Goal: Book appointment/travel/reservation

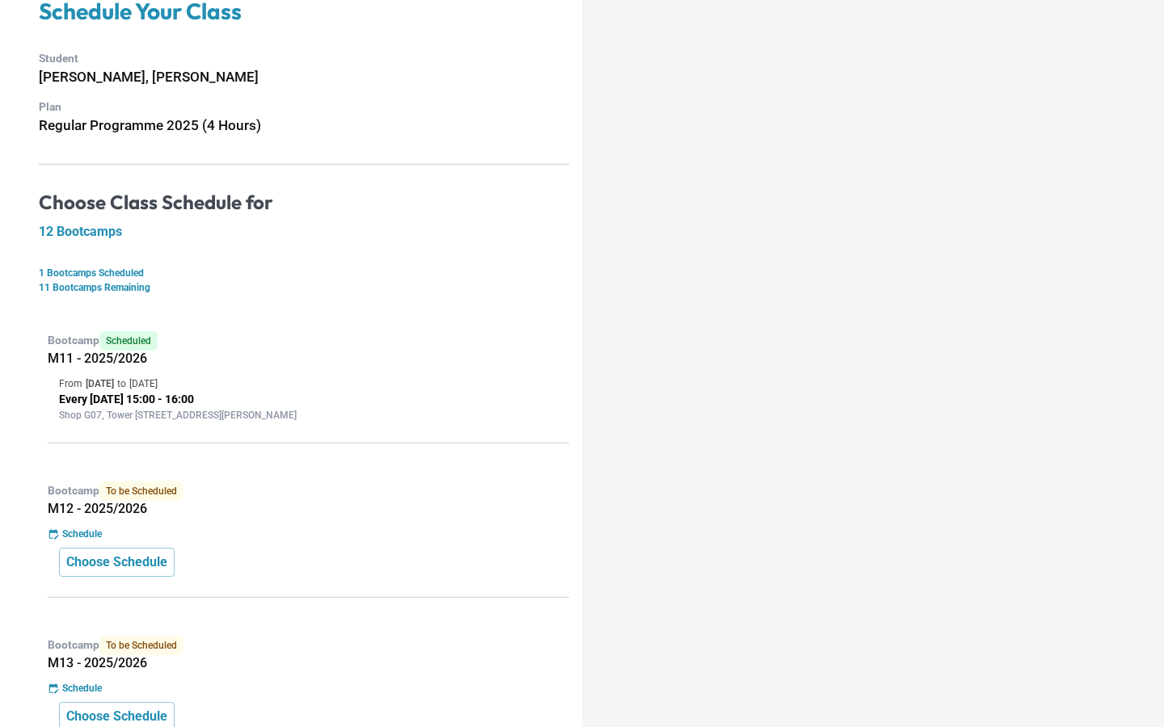
scroll to position [124, 0]
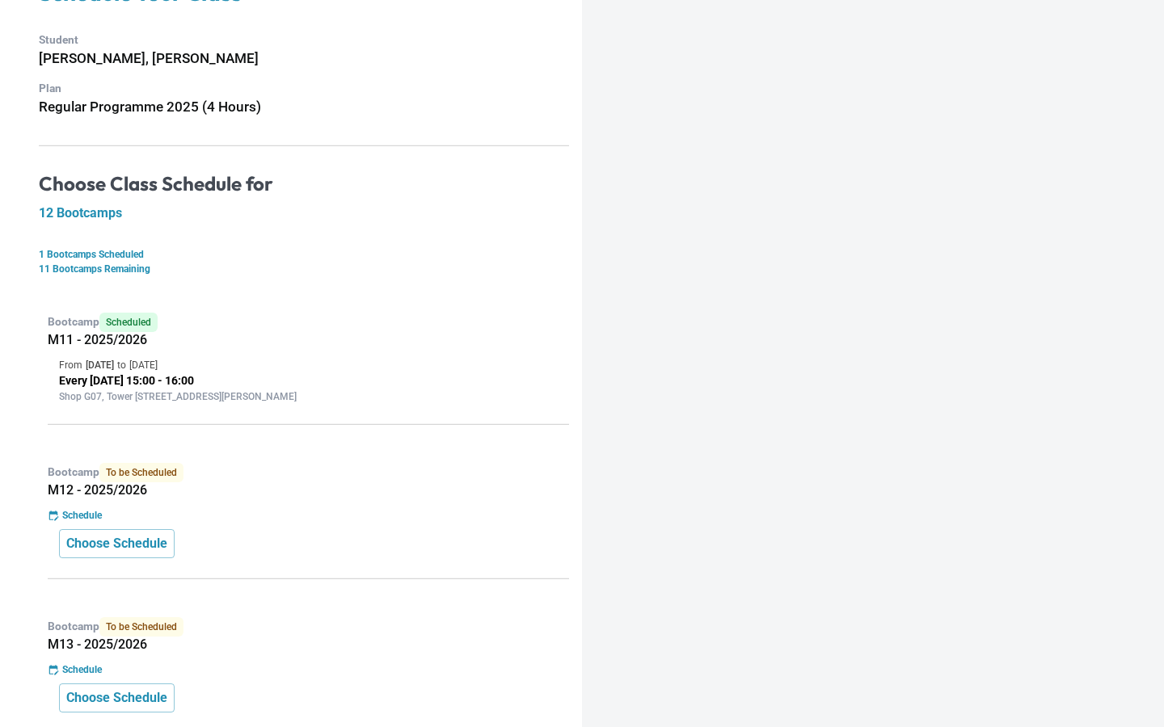
click at [188, 376] on p "Every [DATE] 15:00 - 16:00" at bounding box center [308, 381] width 499 height 17
click at [144, 545] on p "Choose Schedule" at bounding box center [116, 543] width 101 height 19
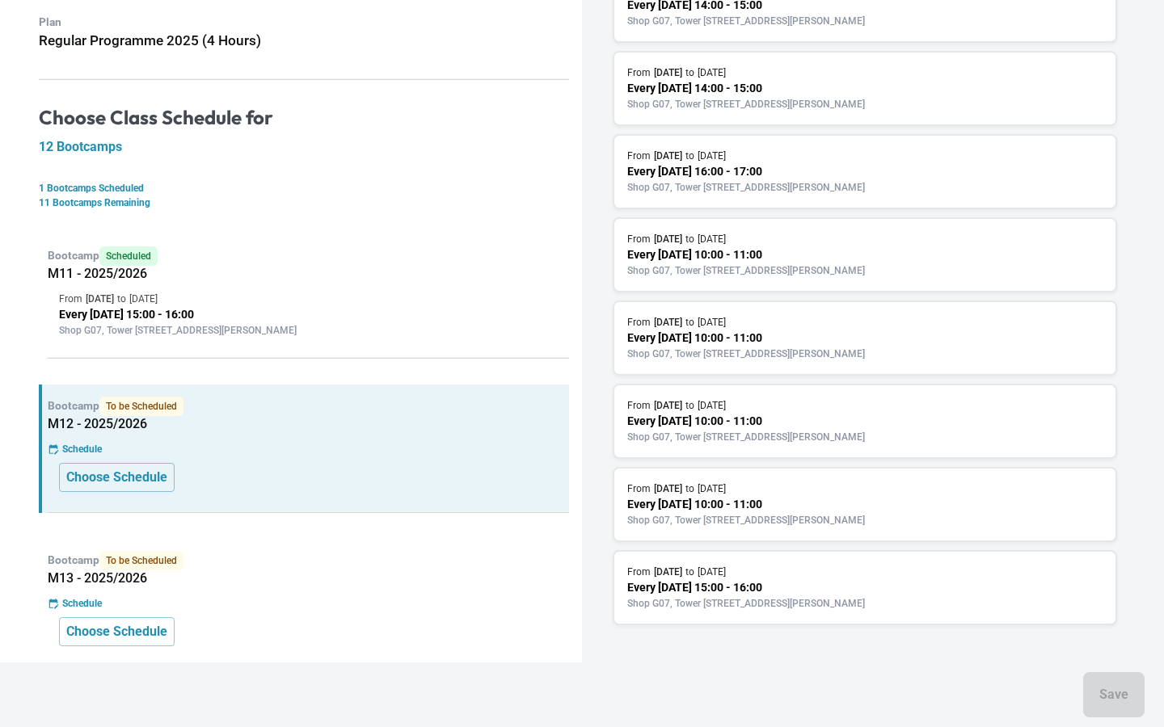
scroll to position [215, 0]
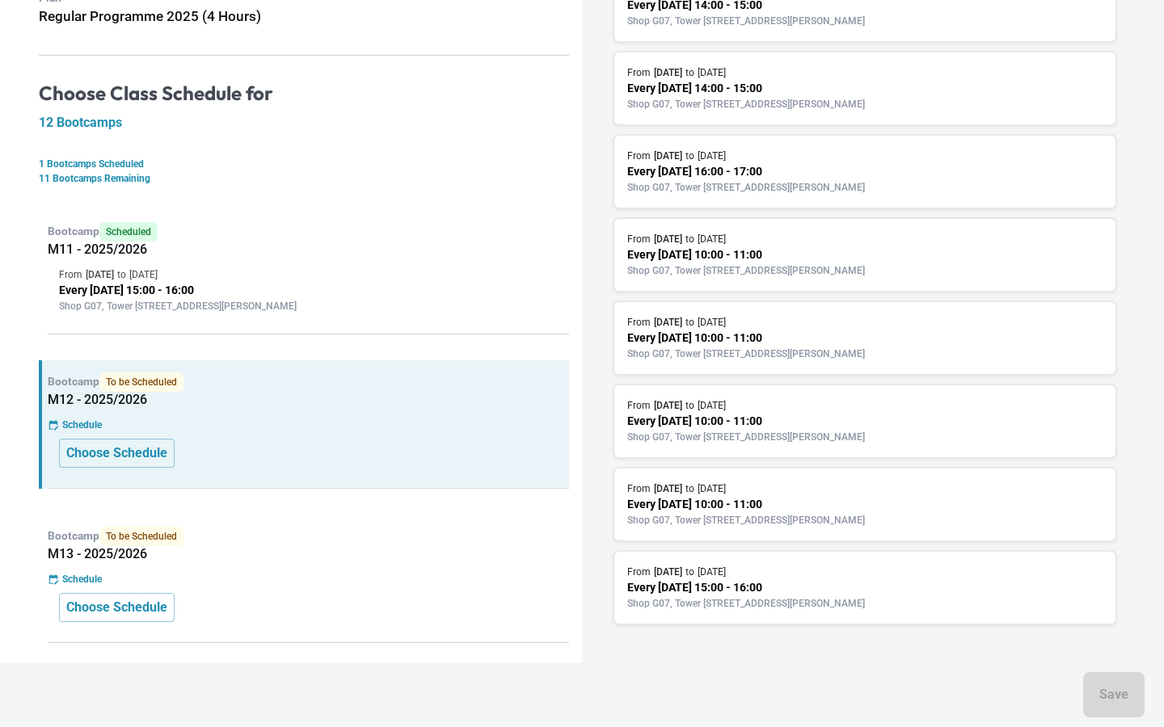
click at [739, 606] on p "Shop G07, Tower [STREET_ADDRESS][PERSON_NAME]" at bounding box center [864, 604] width 475 height 15
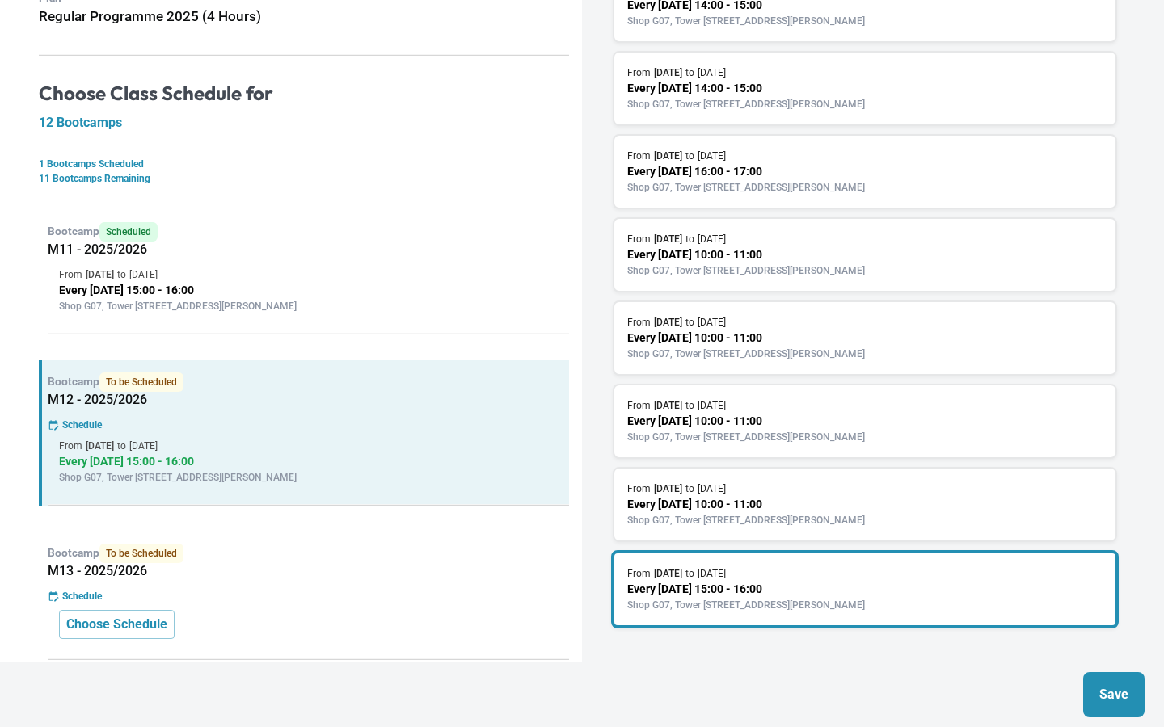
click at [340, 592] on div "Schedule" at bounding box center [308, 596] width 521 height 15
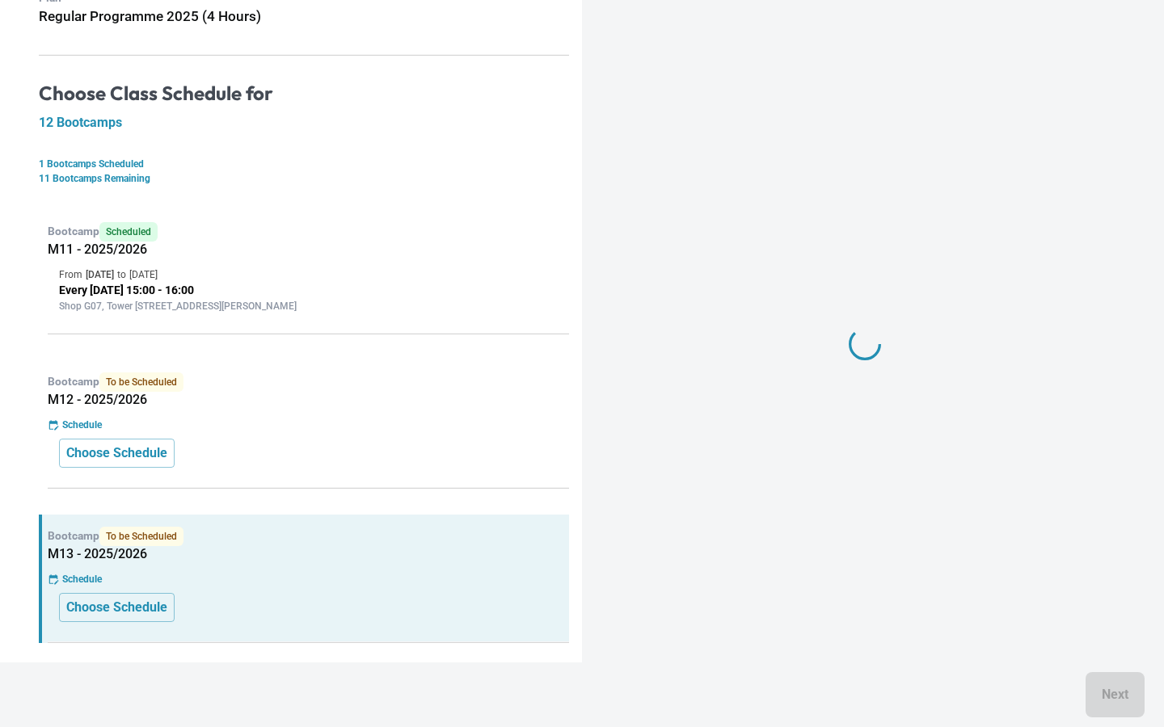
scroll to position [103, 0]
click at [151, 457] on p "Choose Schedule" at bounding box center [116, 453] width 101 height 19
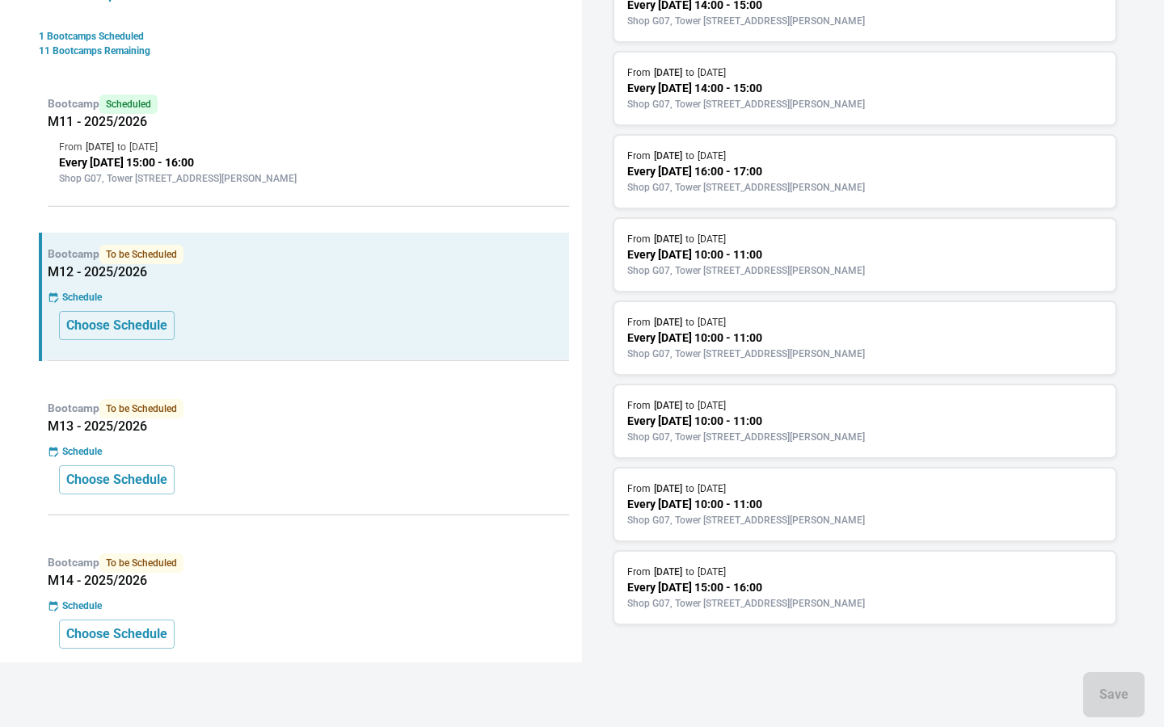
scroll to position [435, 0]
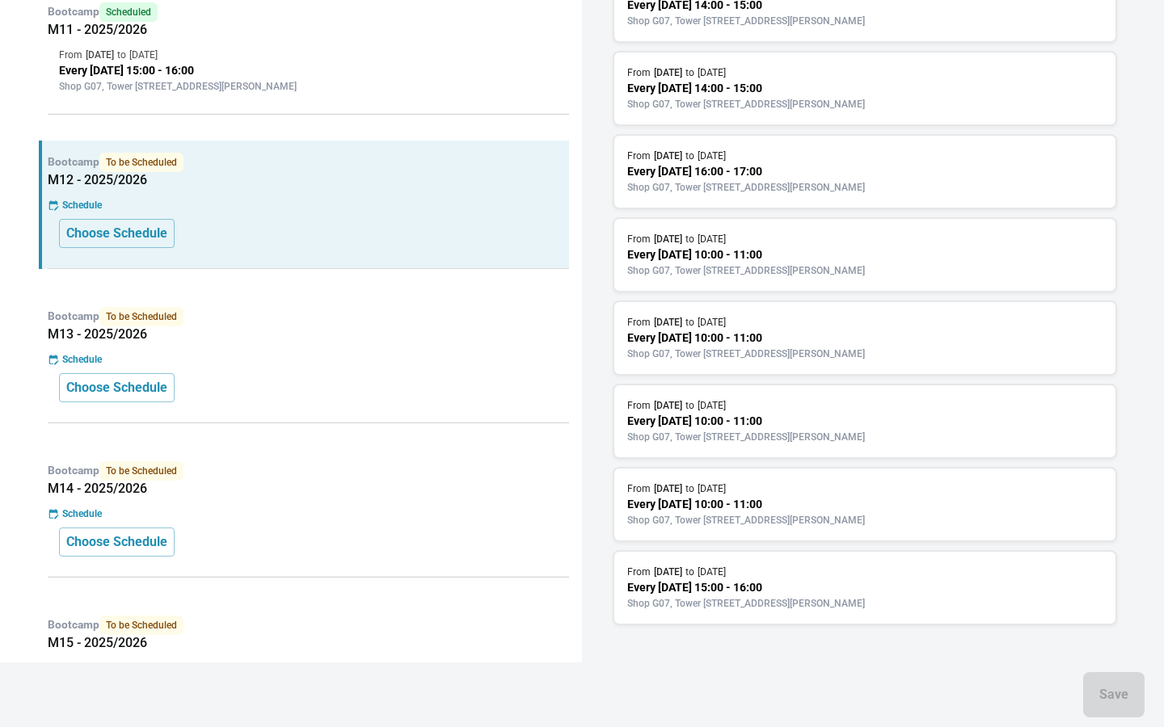
click at [781, 584] on p "Every [DATE] 15:00 - 16:00" at bounding box center [864, 588] width 475 height 17
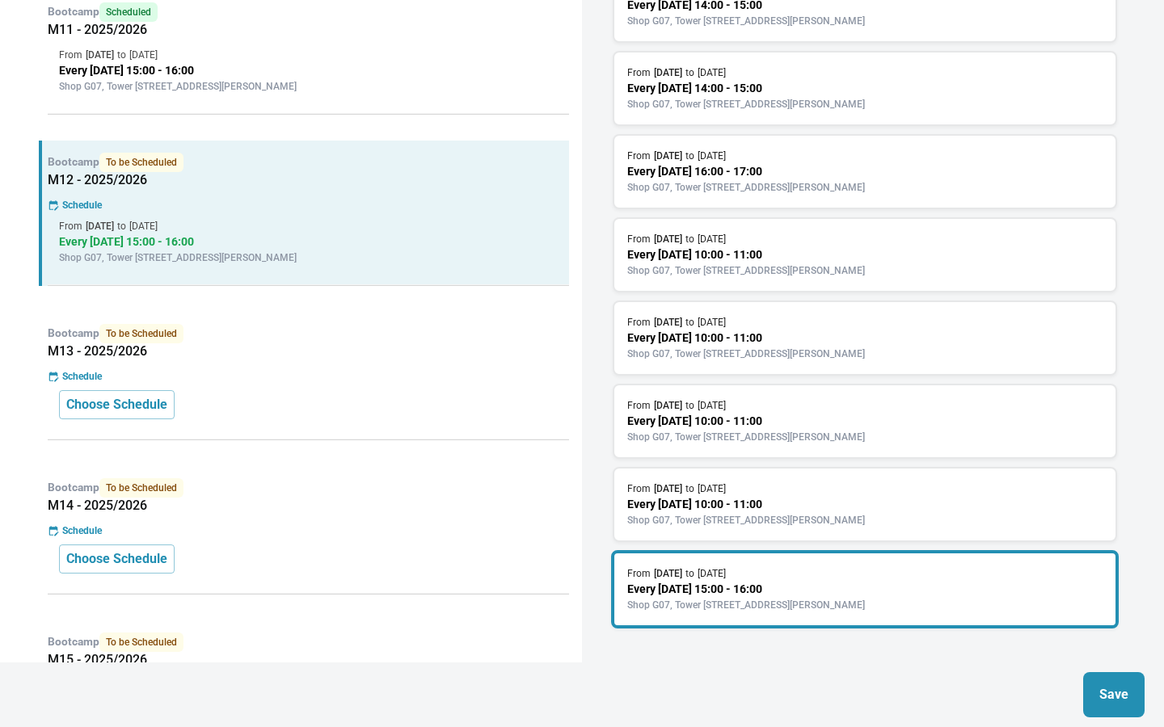
click at [1116, 682] on button "Save" at bounding box center [1113, 694] width 61 height 45
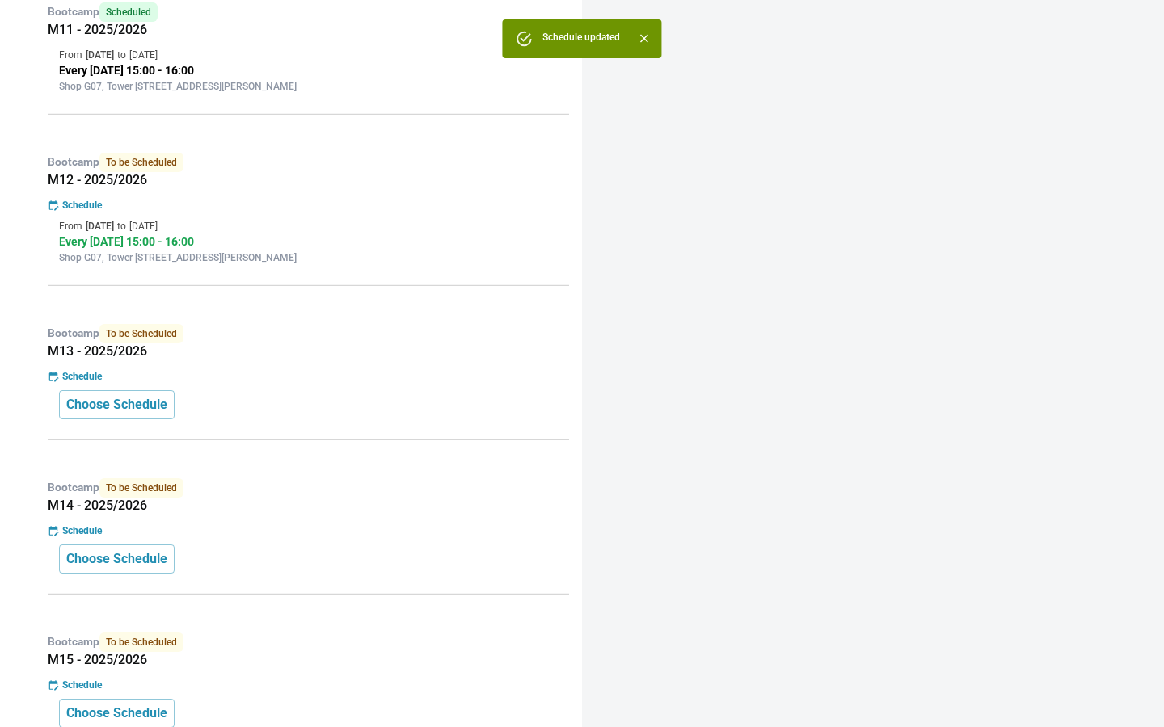
scroll to position [0, 0]
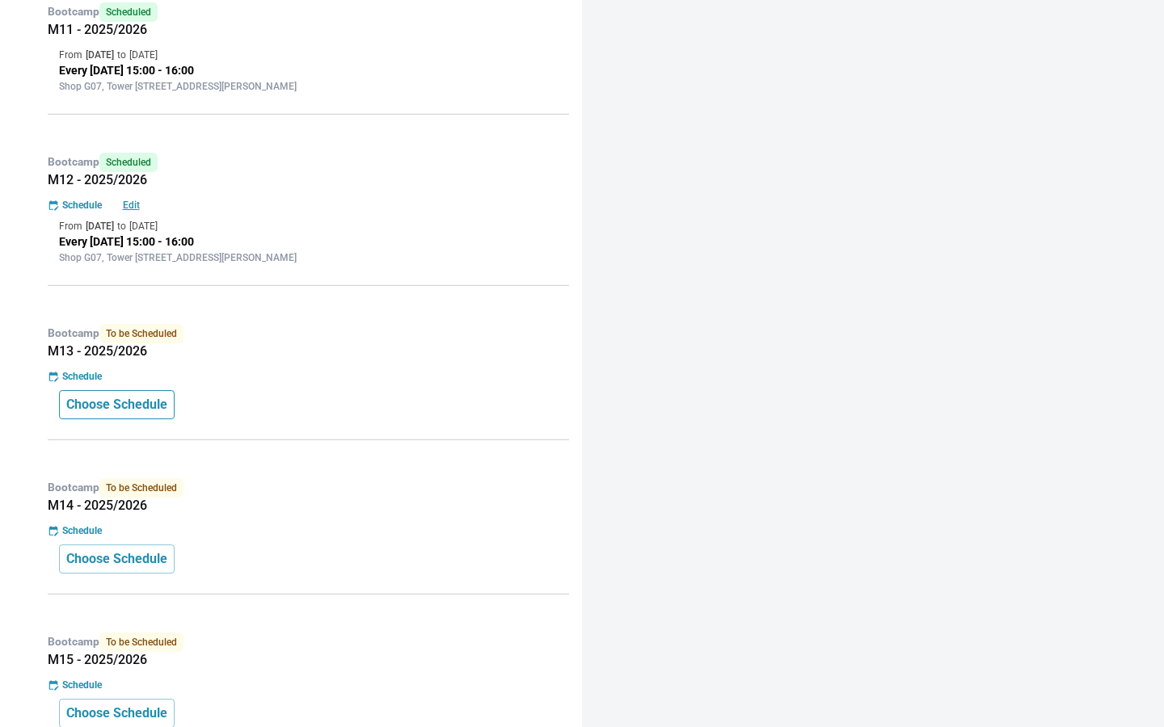
click at [143, 409] on p "Choose Schedule" at bounding box center [116, 404] width 101 height 19
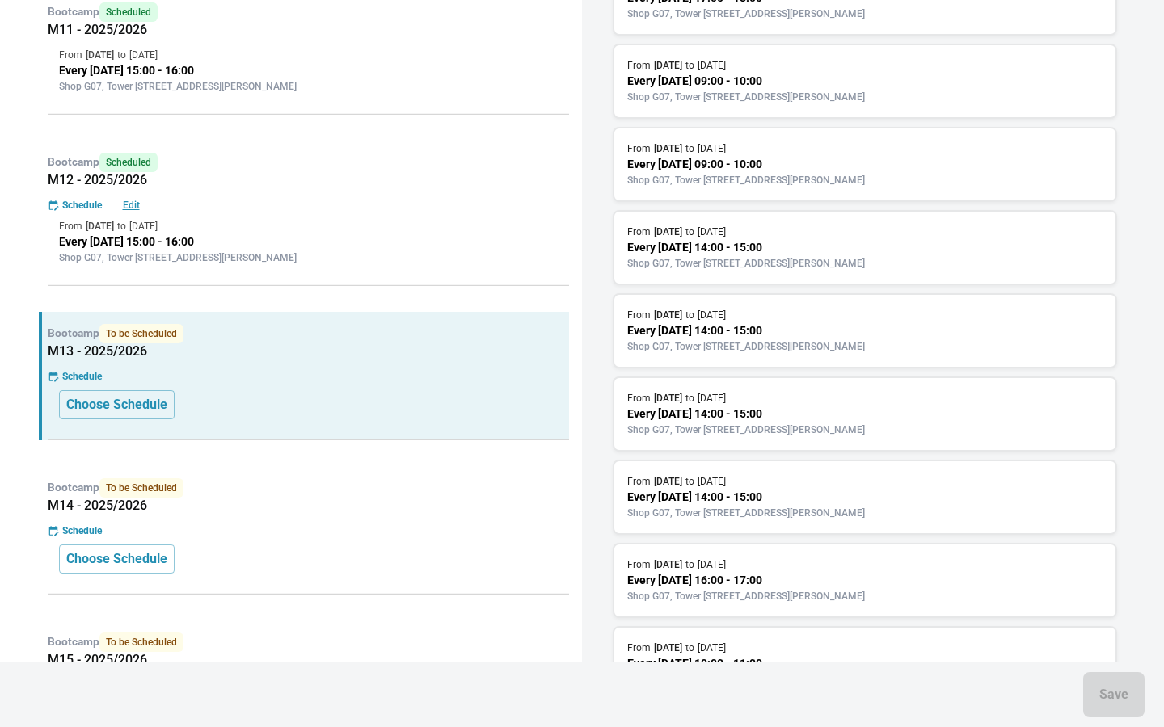
scroll to position [854, 0]
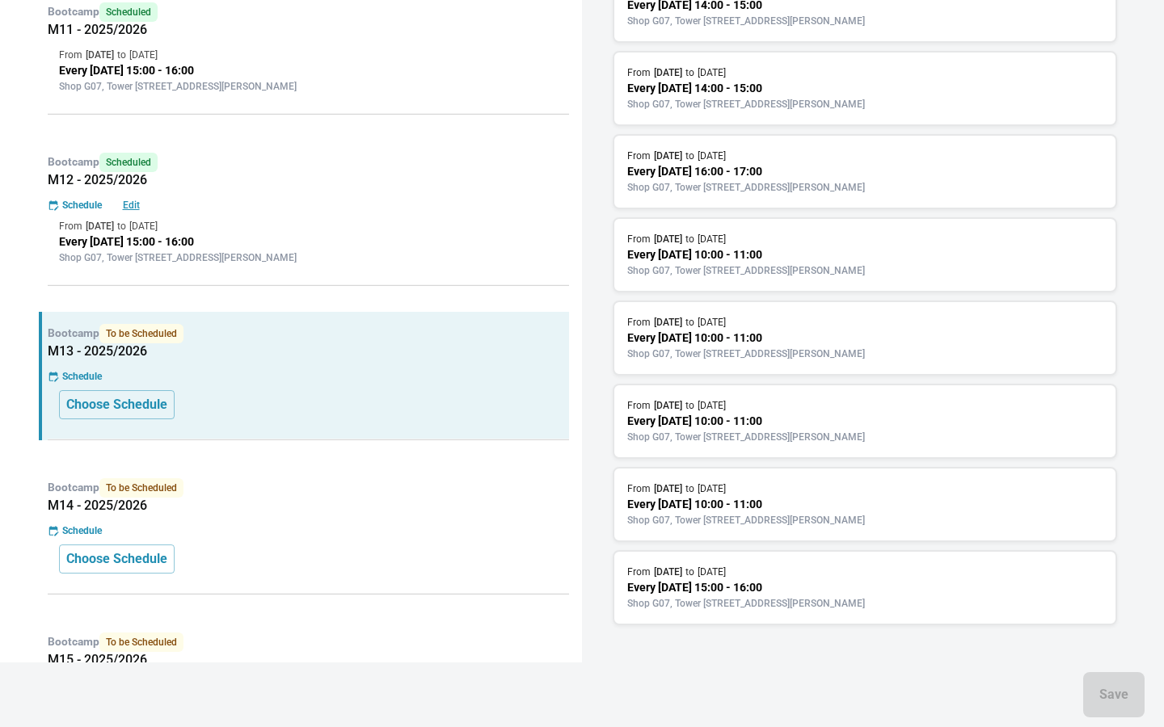
click at [789, 587] on p "Every [DATE] 15:00 - 16:00" at bounding box center [864, 588] width 475 height 17
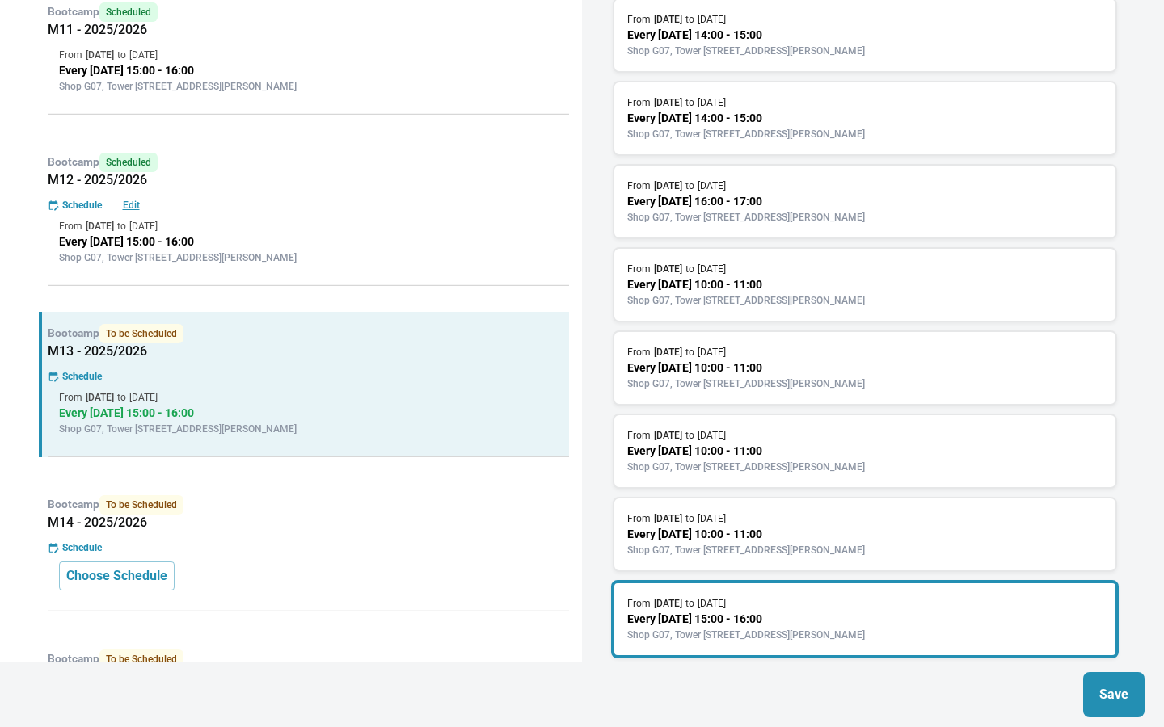
scroll to position [856, 0]
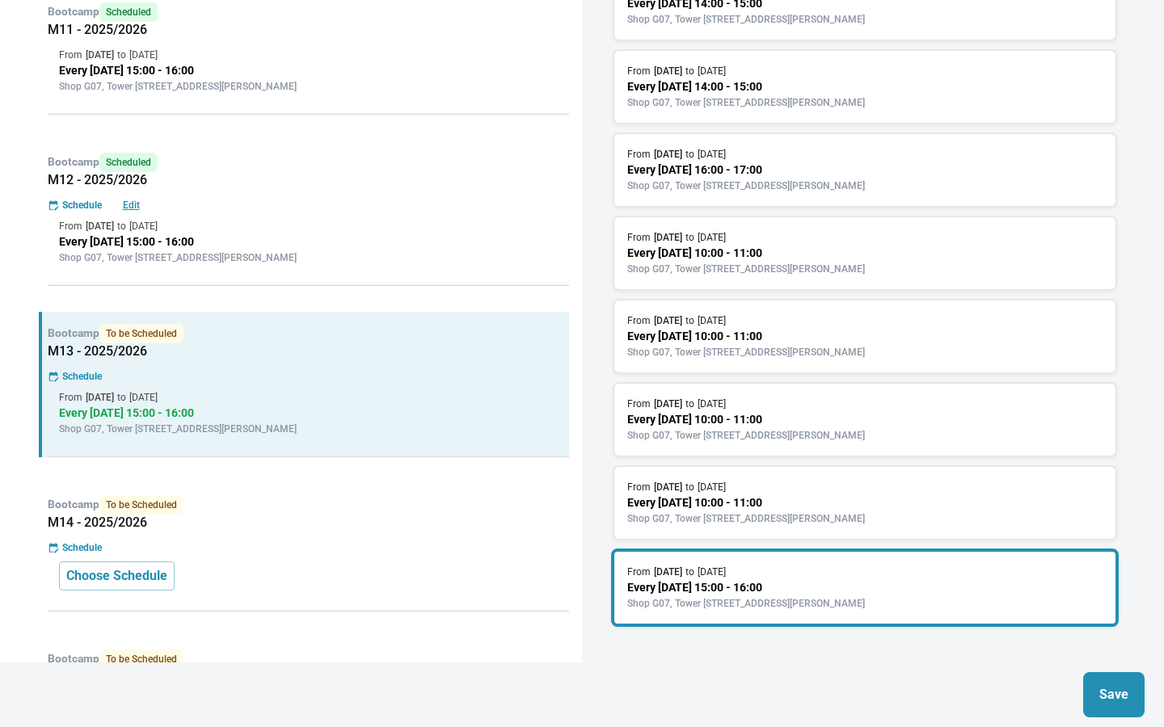
click at [1114, 689] on p "Save" at bounding box center [1113, 694] width 29 height 19
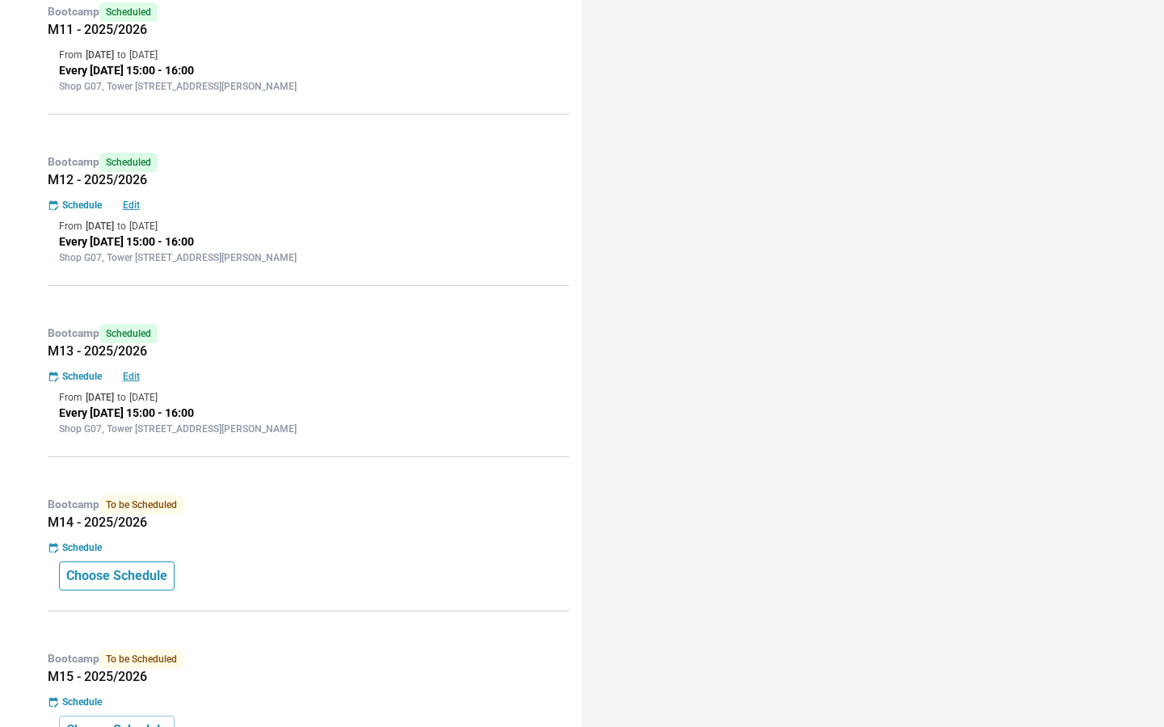
click at [132, 575] on p "Choose Schedule" at bounding box center [116, 576] width 101 height 19
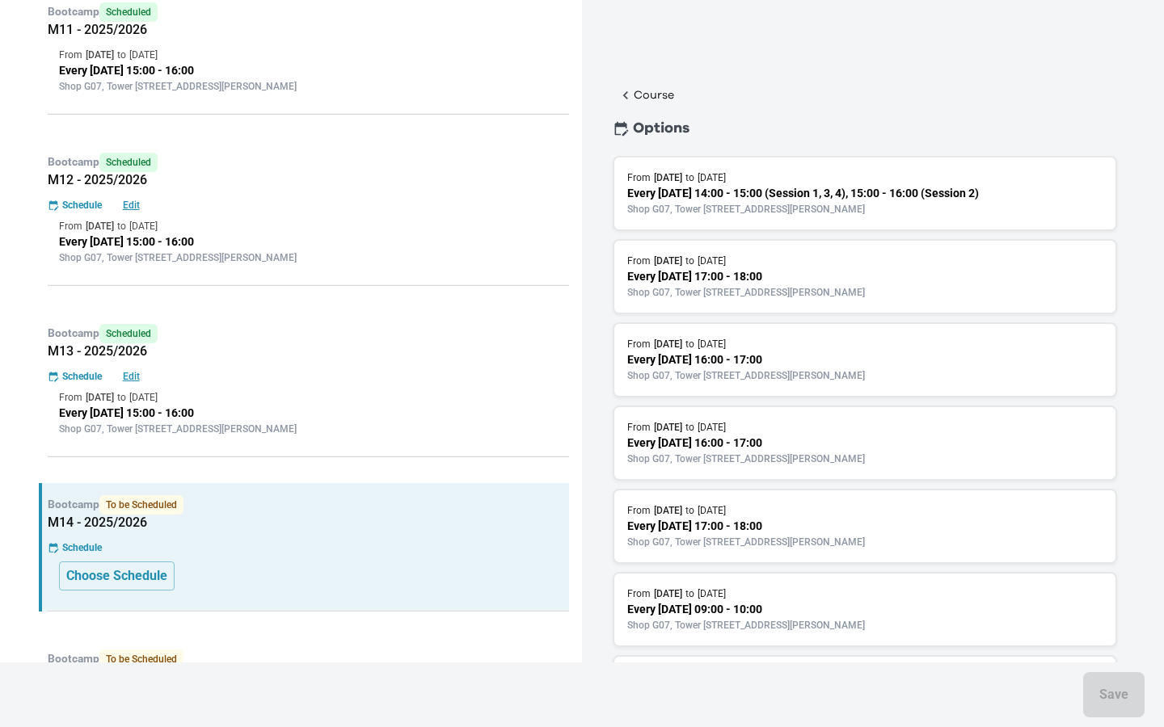
scroll to position [938, 0]
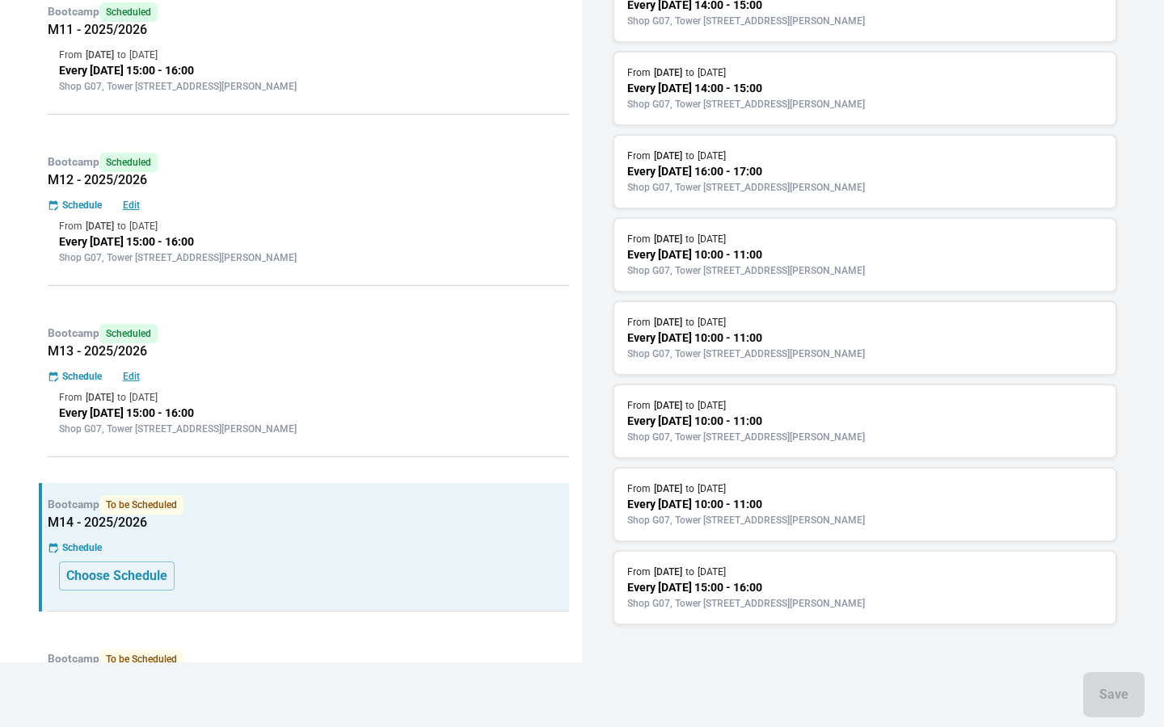
click at [777, 582] on p "Every [DATE] 15:00 - 16:00" at bounding box center [864, 588] width 475 height 17
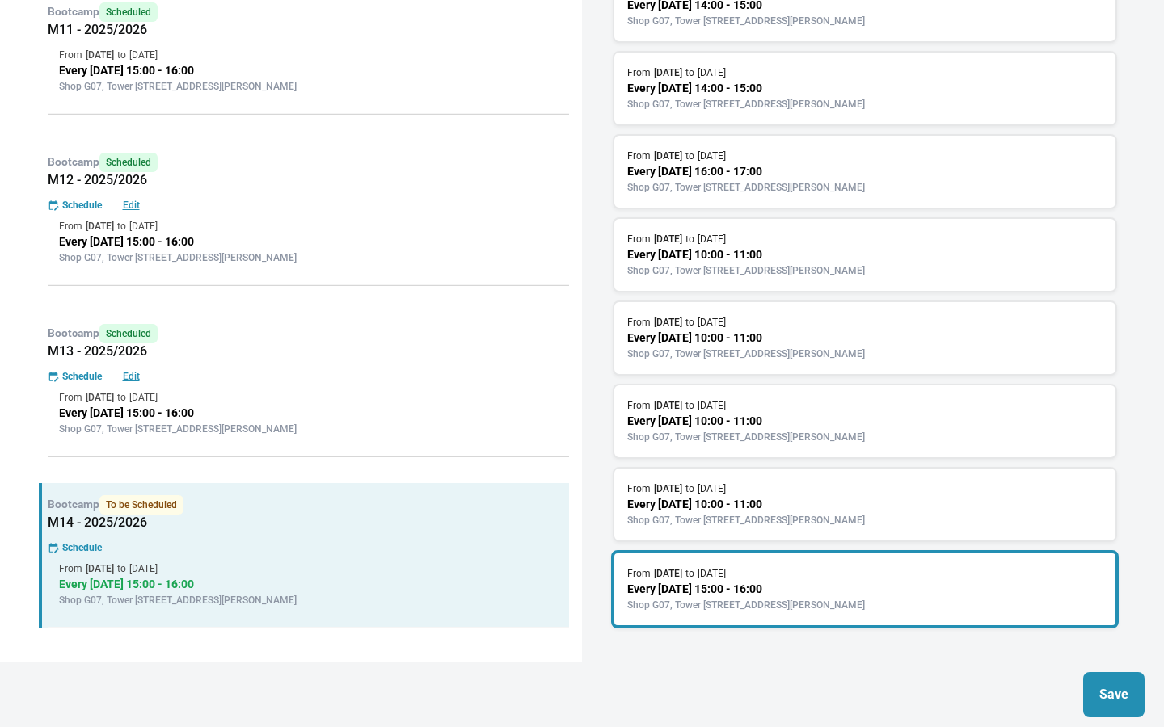
click at [1119, 692] on p "Save" at bounding box center [1113, 694] width 29 height 19
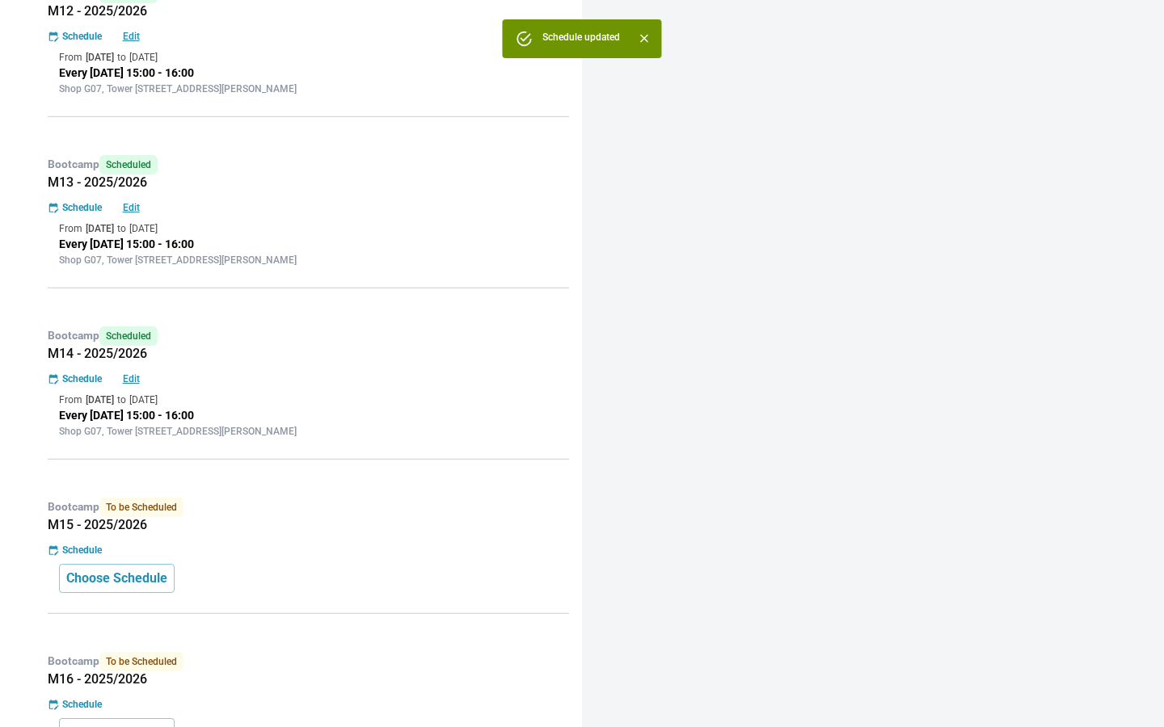
scroll to position [613, 0]
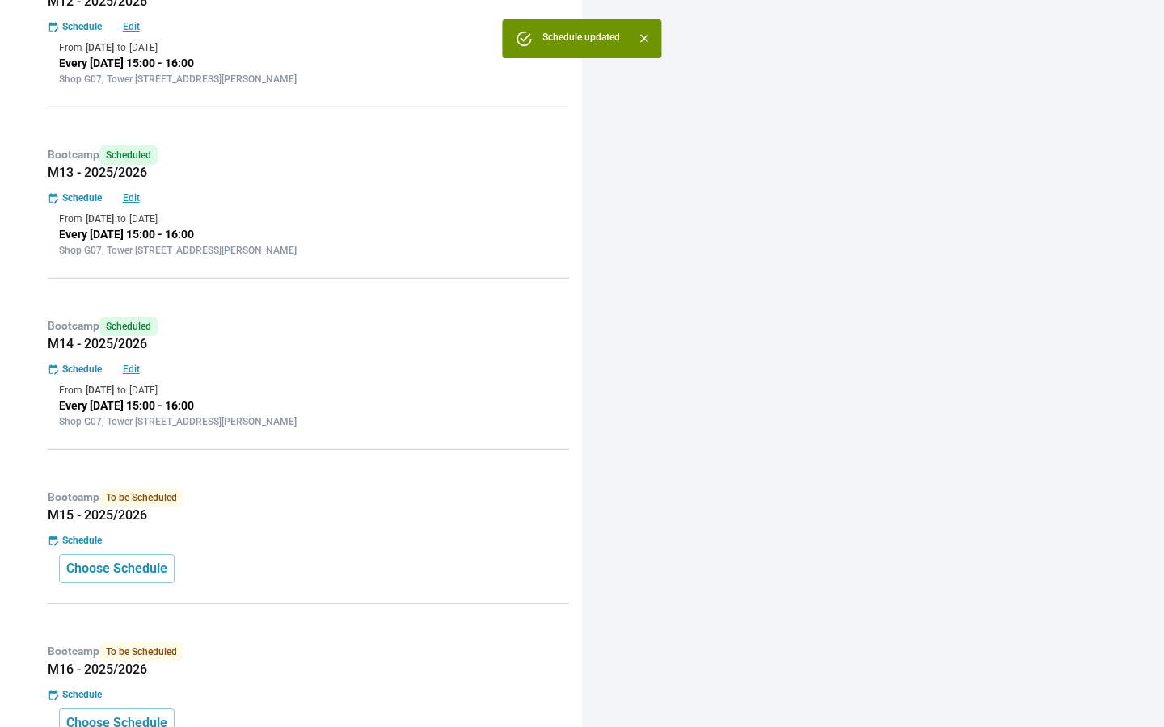
click at [249, 518] on h5 "M15 - 2025/2026" at bounding box center [308, 516] width 521 height 16
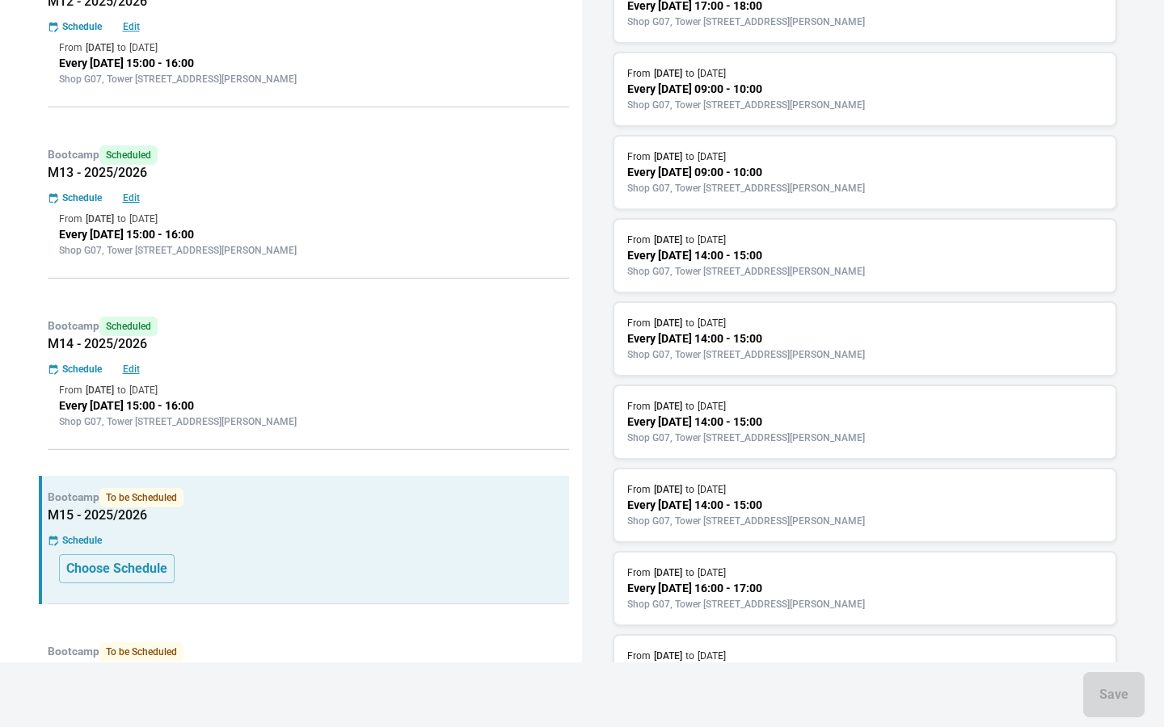
scroll to position [1104, 0]
click at [710, 592] on p "Every [DATE] 15:00 - 16:00" at bounding box center [864, 588] width 475 height 17
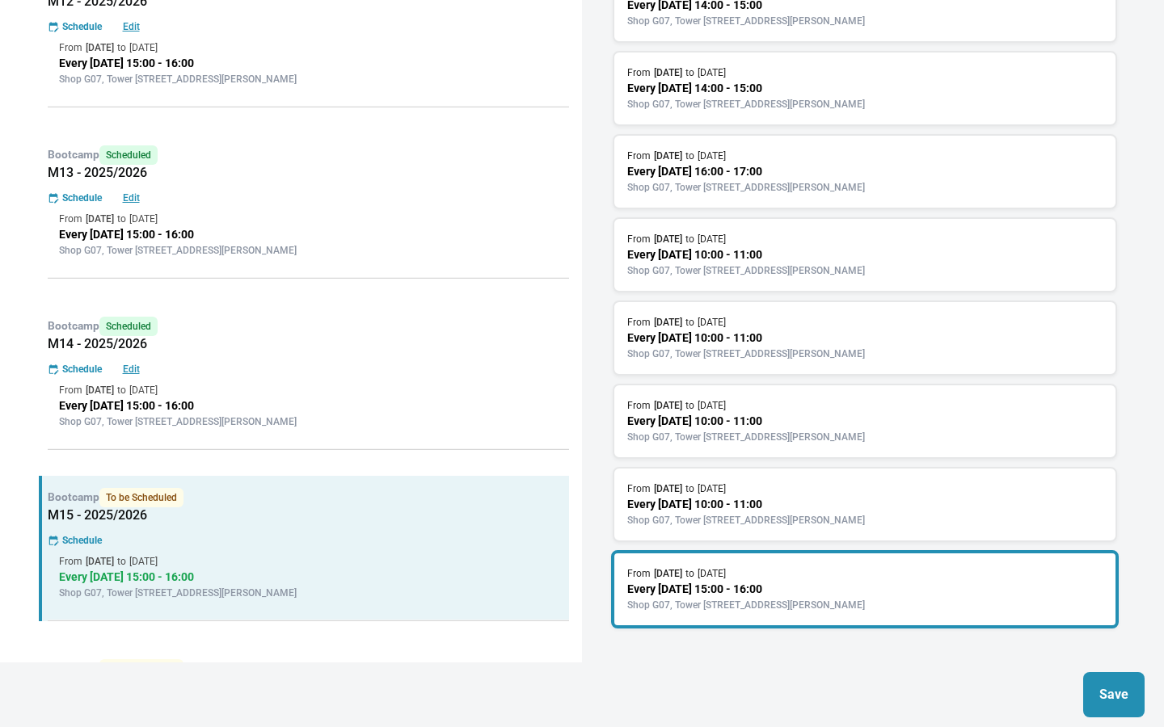
click at [1107, 692] on p "Save" at bounding box center [1113, 694] width 29 height 19
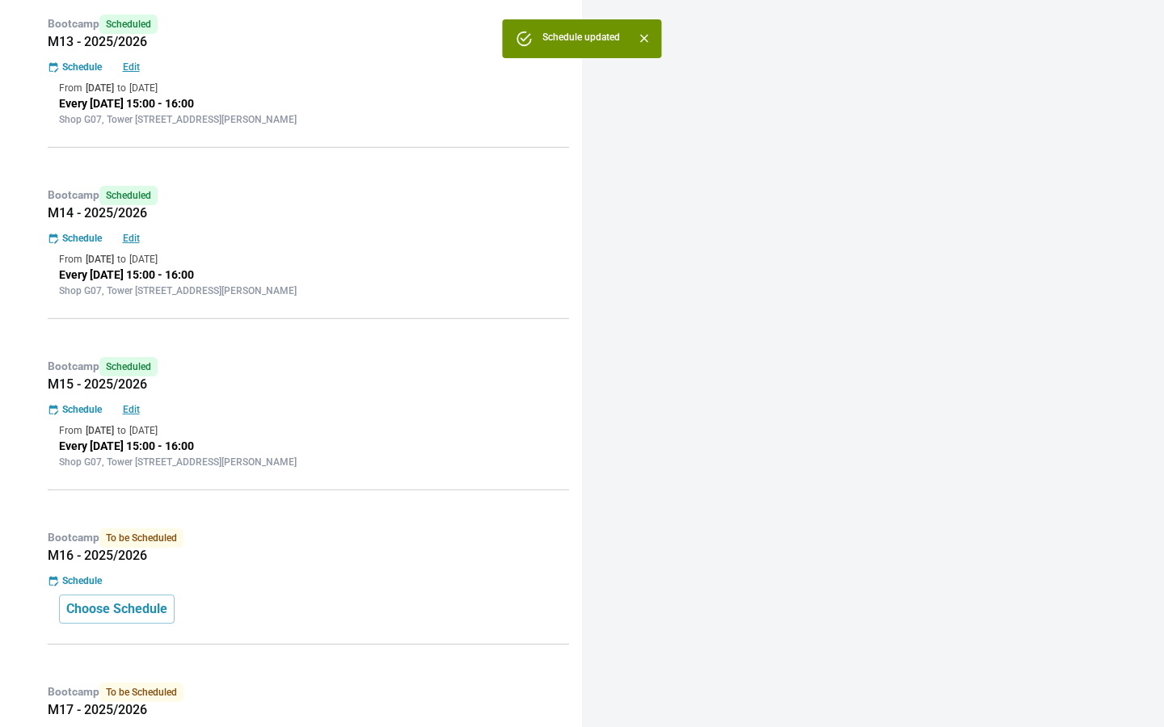
scroll to position [829, 0]
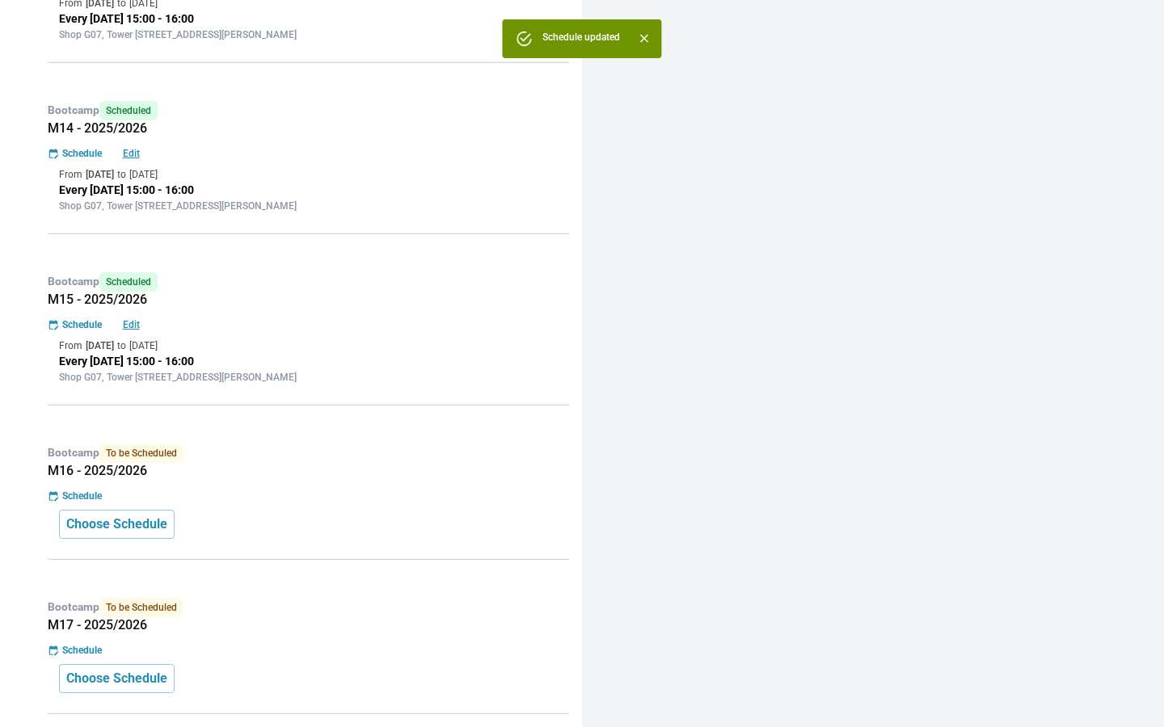
click at [280, 492] on div "Schedule" at bounding box center [308, 496] width 521 height 15
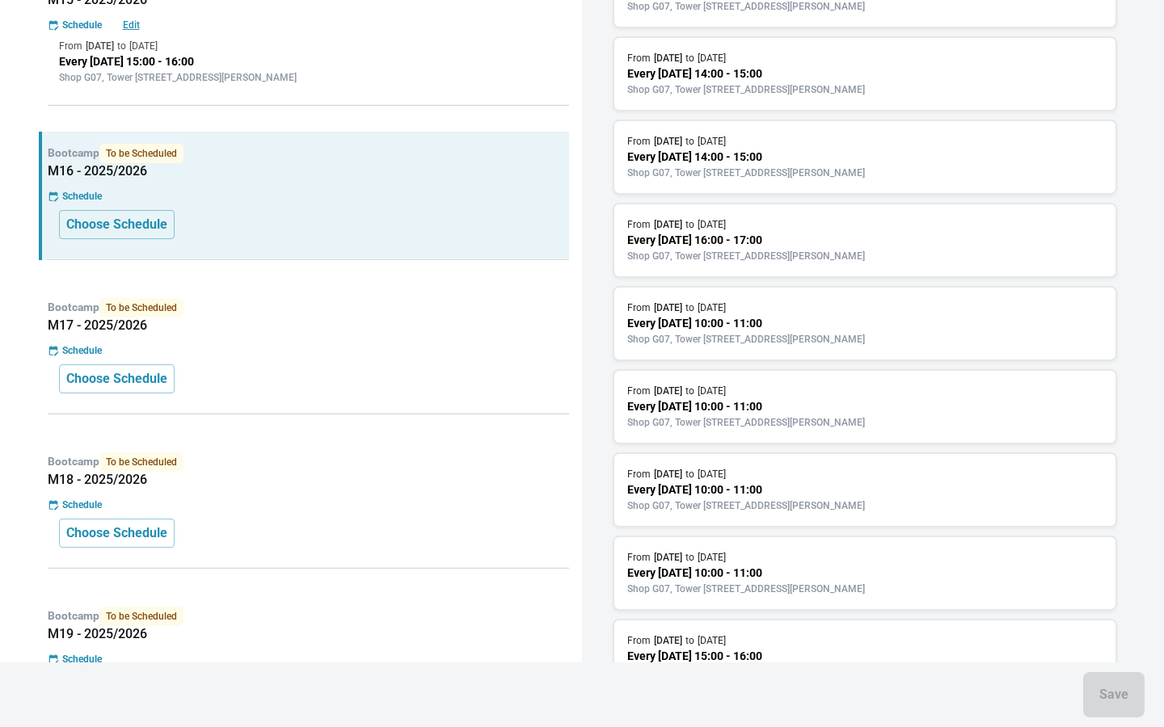
scroll to position [1187, 0]
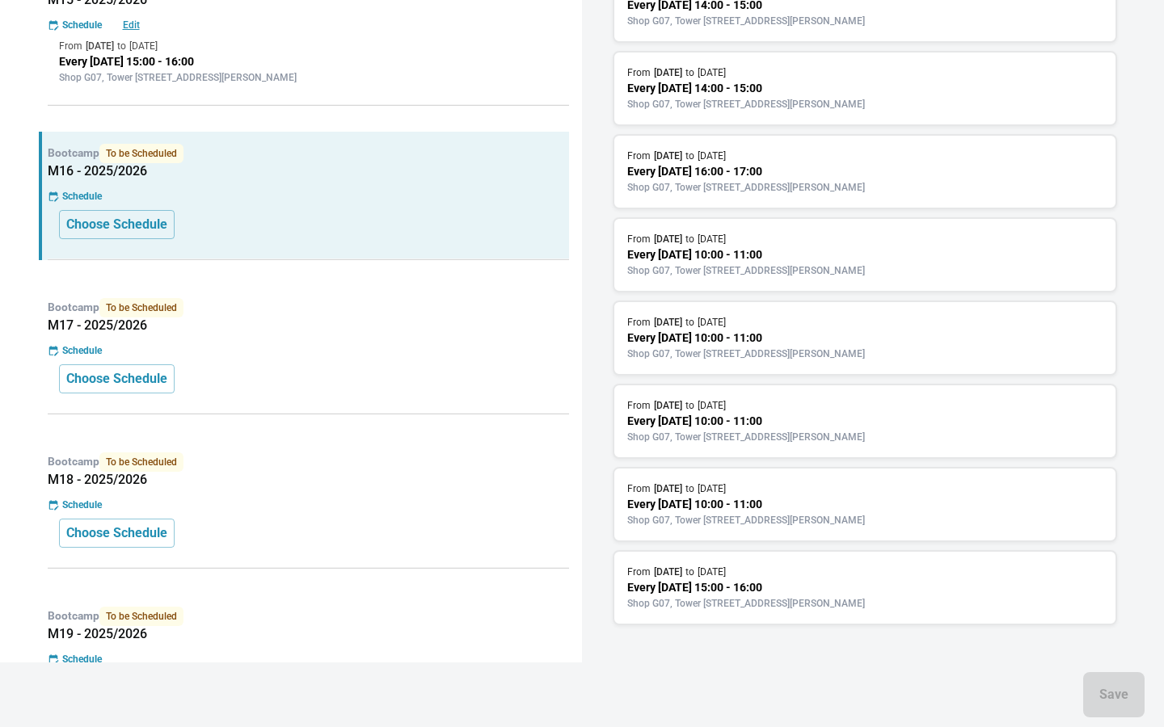
click at [789, 610] on p "Shop G07, Tower [STREET_ADDRESS][PERSON_NAME]" at bounding box center [864, 604] width 475 height 15
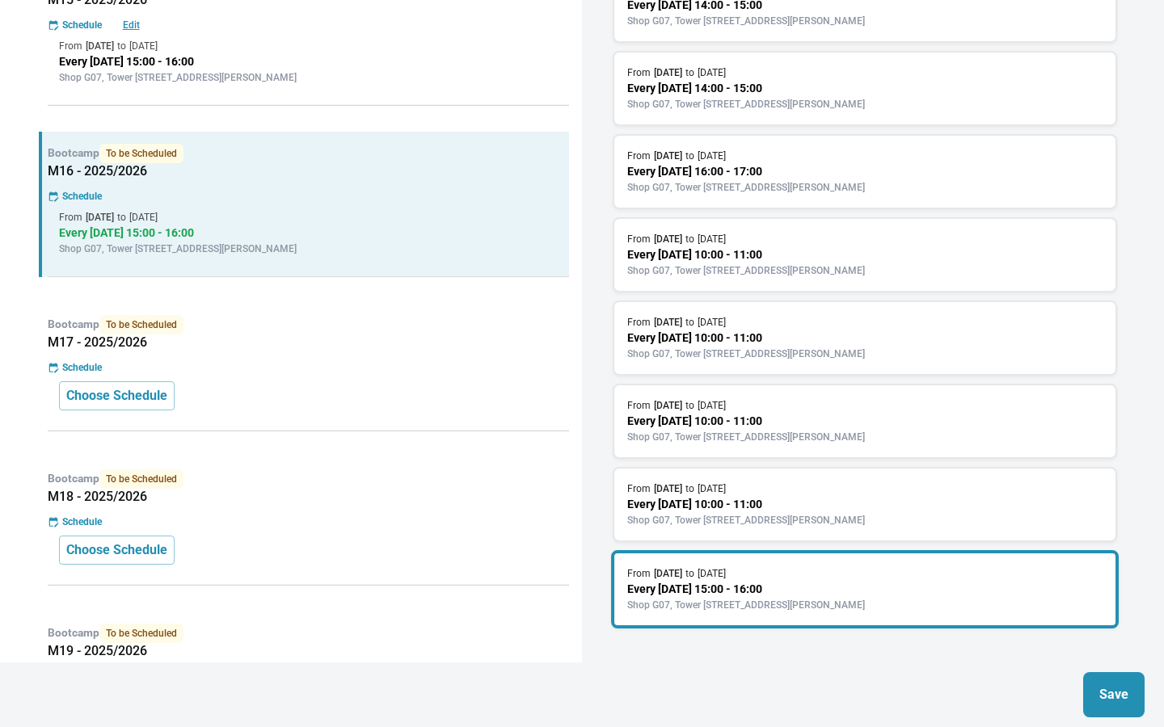
click at [1107, 697] on p "Save" at bounding box center [1113, 694] width 29 height 19
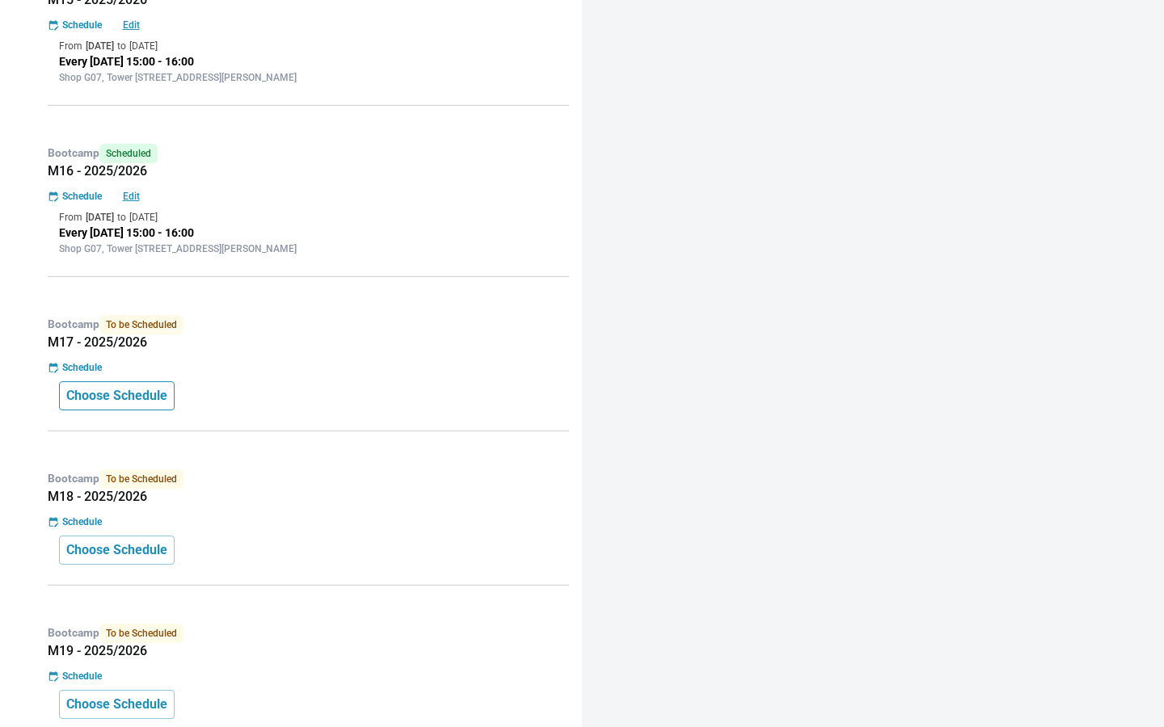
click at [147, 391] on p "Choose Schedule" at bounding box center [116, 395] width 101 height 19
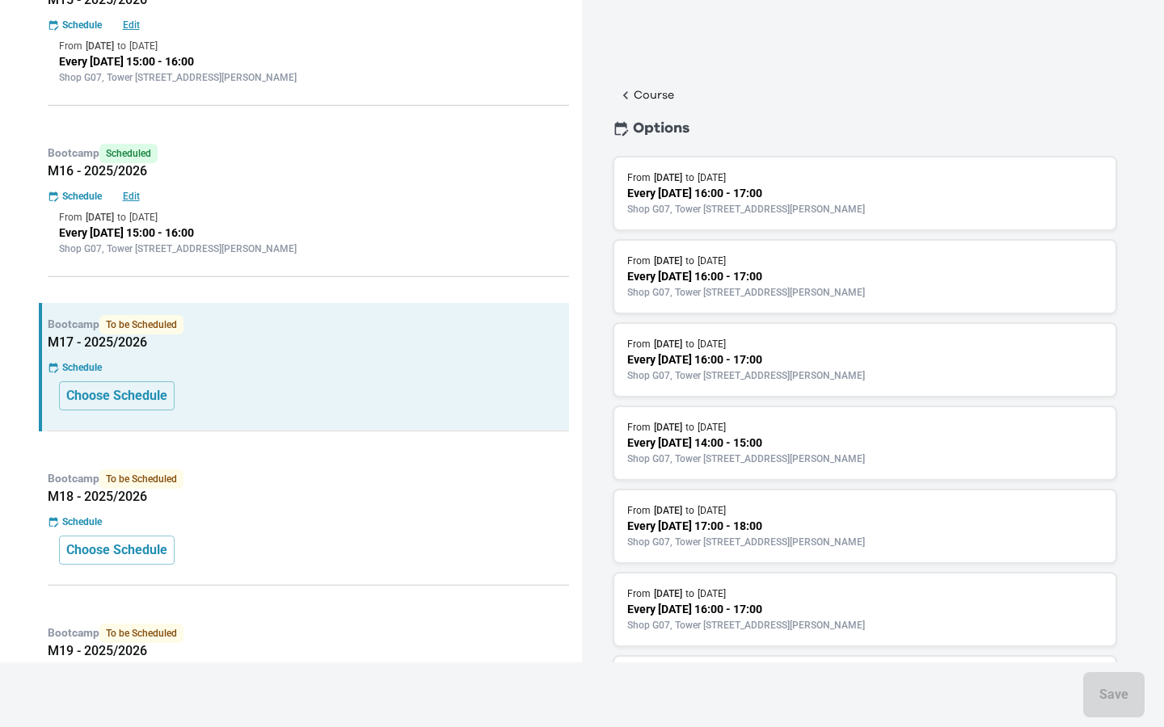
scroll to position [1187, 0]
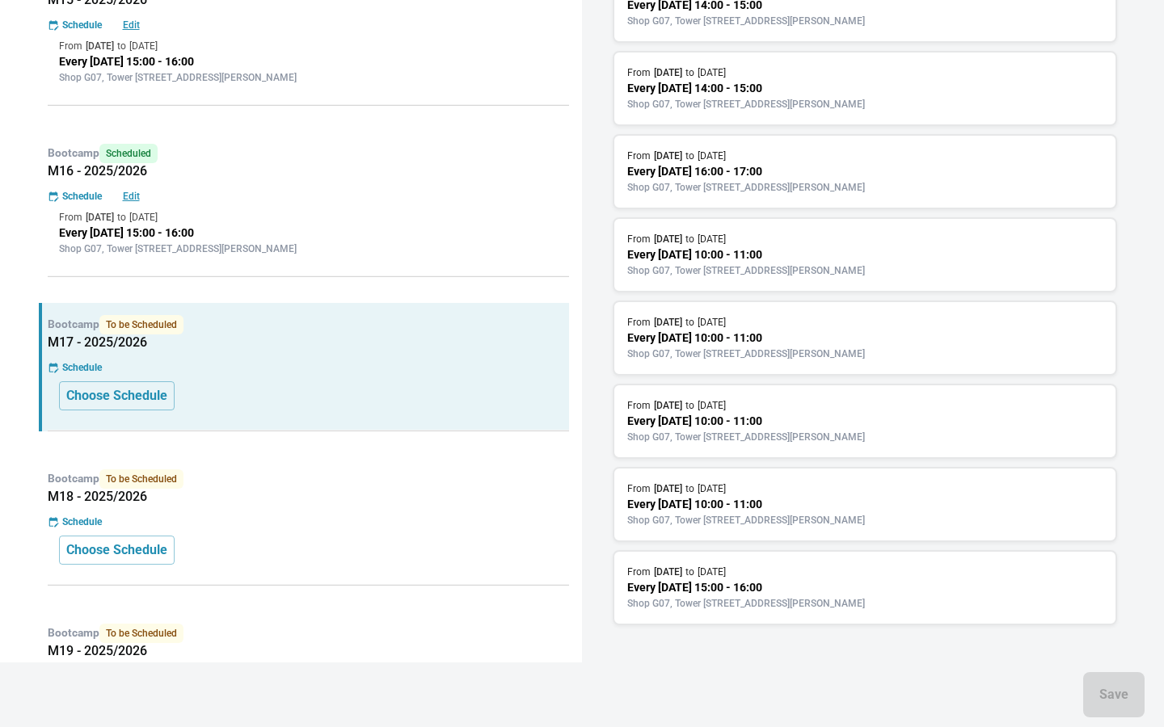
click at [816, 567] on div "From [DATE] to [DATE]" at bounding box center [864, 572] width 475 height 15
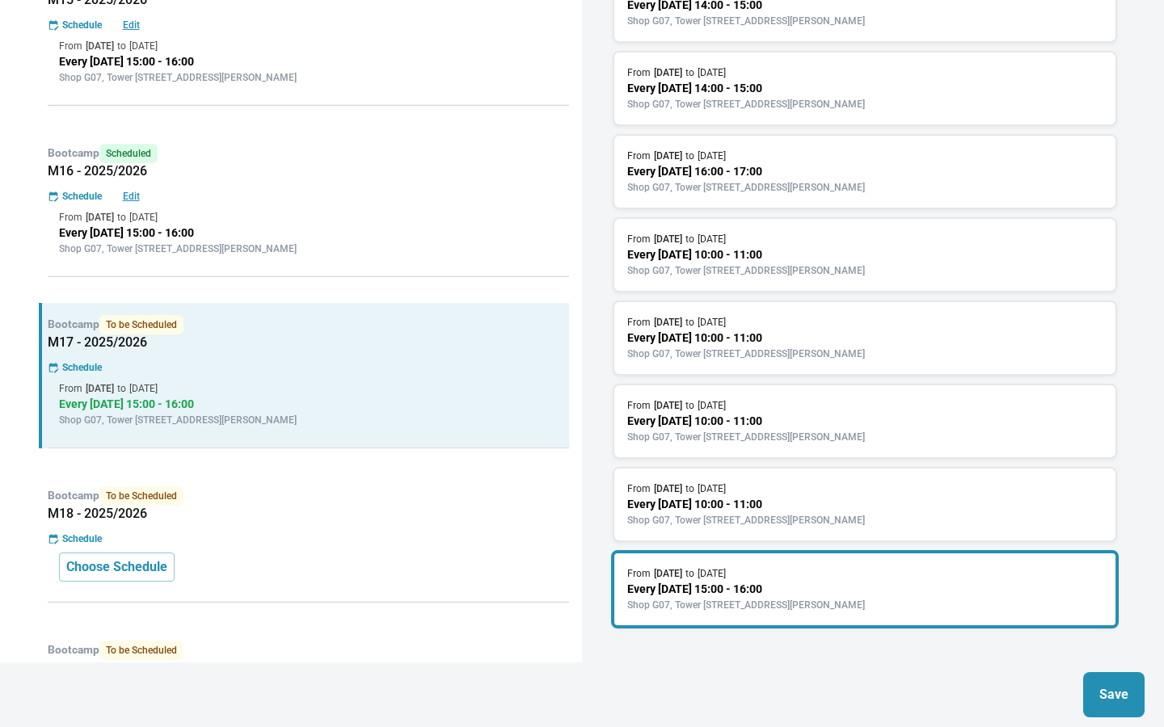
click at [1103, 695] on p "Save" at bounding box center [1113, 694] width 29 height 19
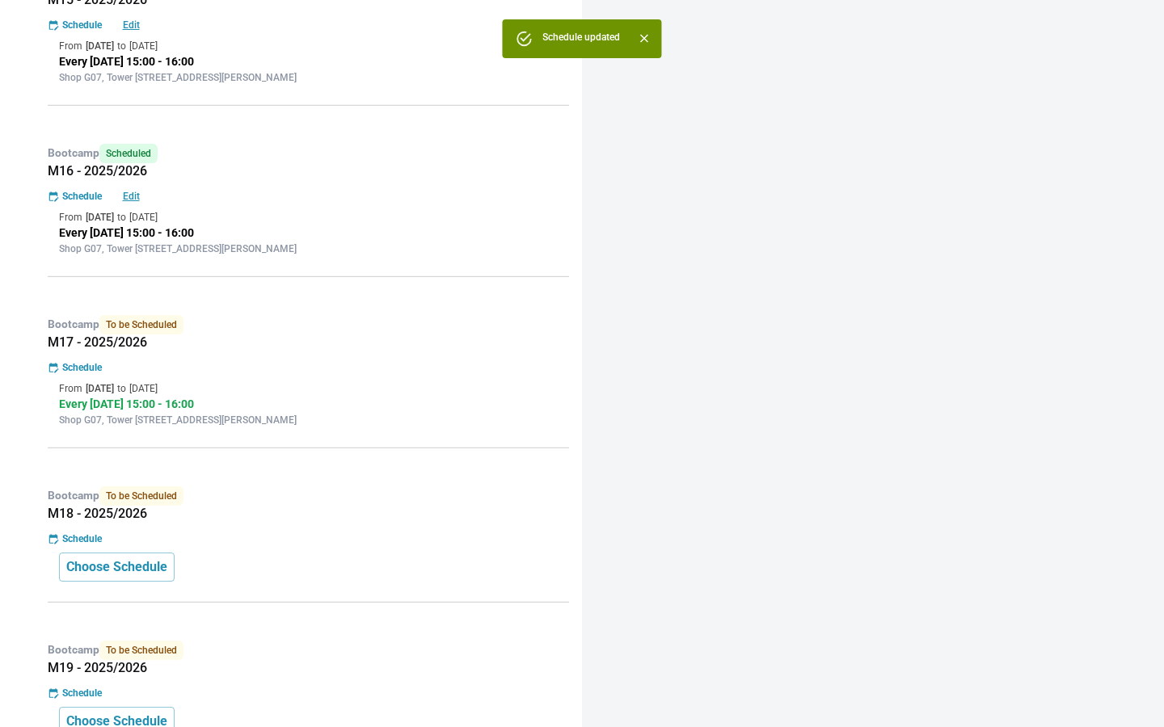
scroll to position [0, 0]
click at [431, 500] on p "Bootcamp To be Scheduled" at bounding box center [308, 496] width 521 height 19
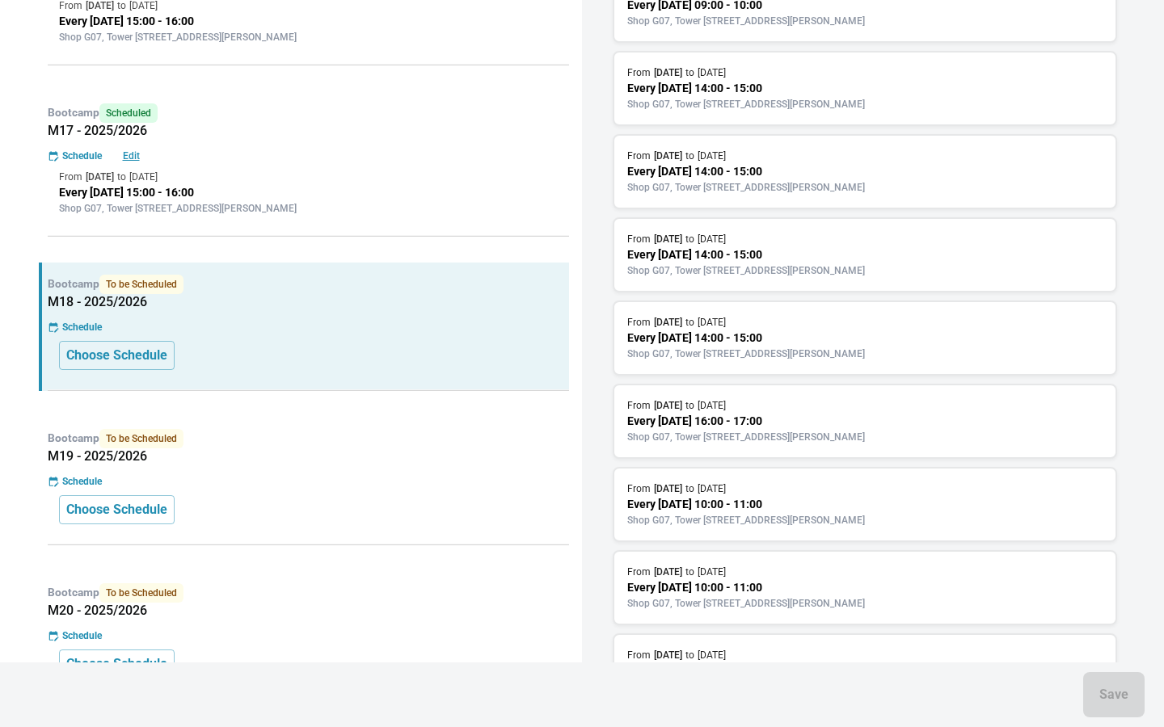
scroll to position [1271, 0]
click at [719, 590] on p "Every [DATE] 15:00 - 16:00" at bounding box center [864, 588] width 475 height 17
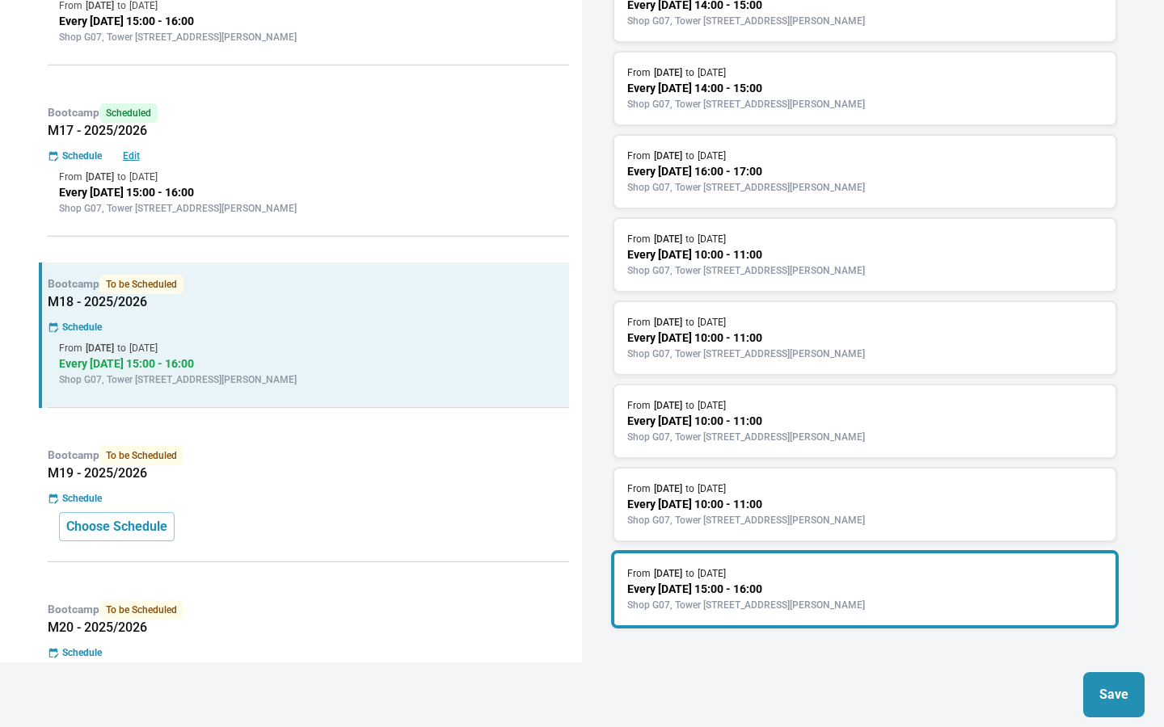
click at [1114, 684] on button "Save" at bounding box center [1113, 694] width 61 height 45
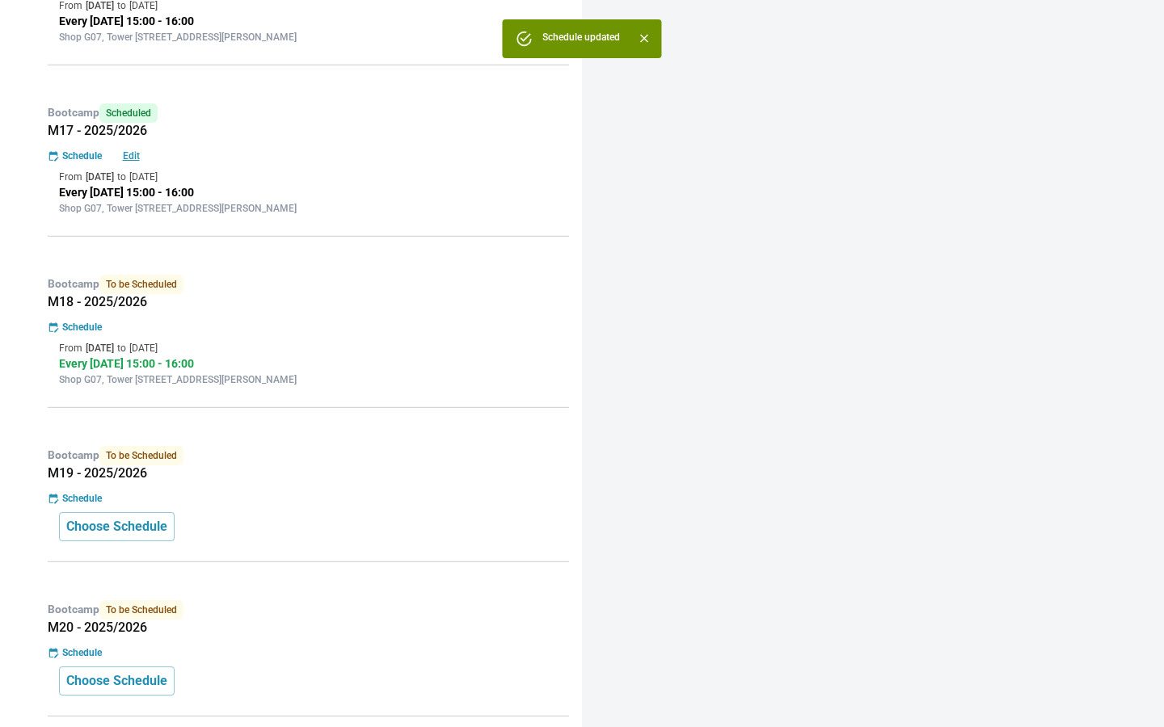
scroll to position [0, 0]
click at [414, 476] on h5 "M19 - 2025/2026" at bounding box center [308, 474] width 521 height 16
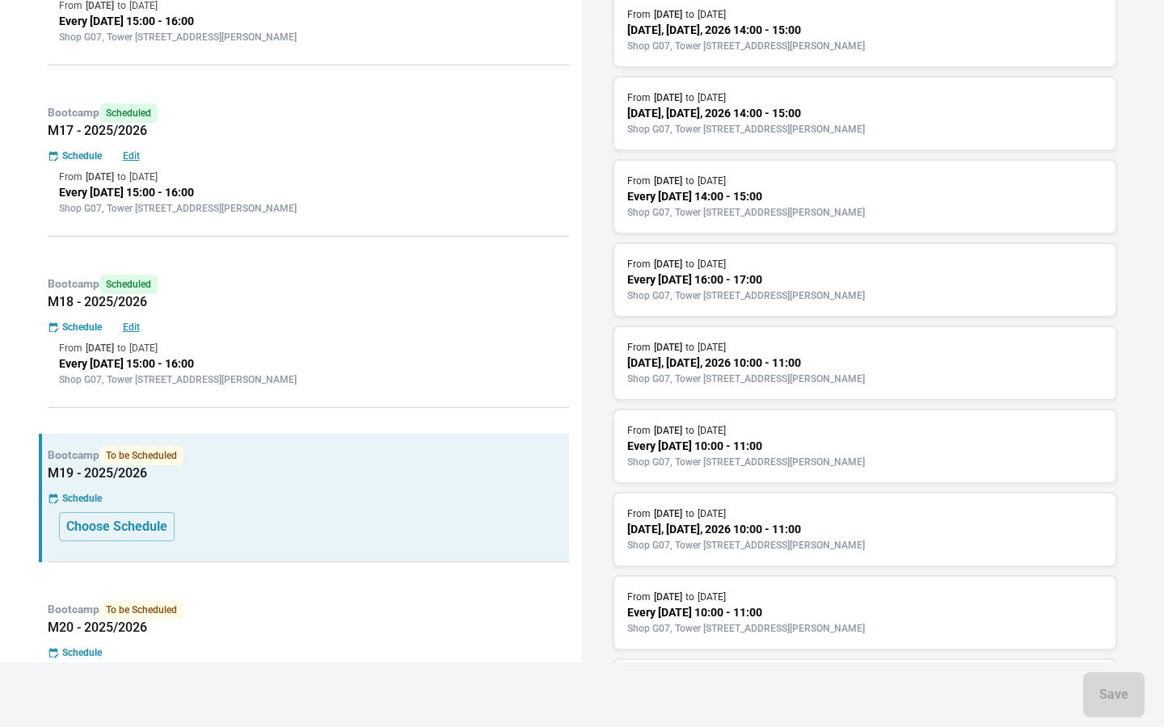
scroll to position [1271, 0]
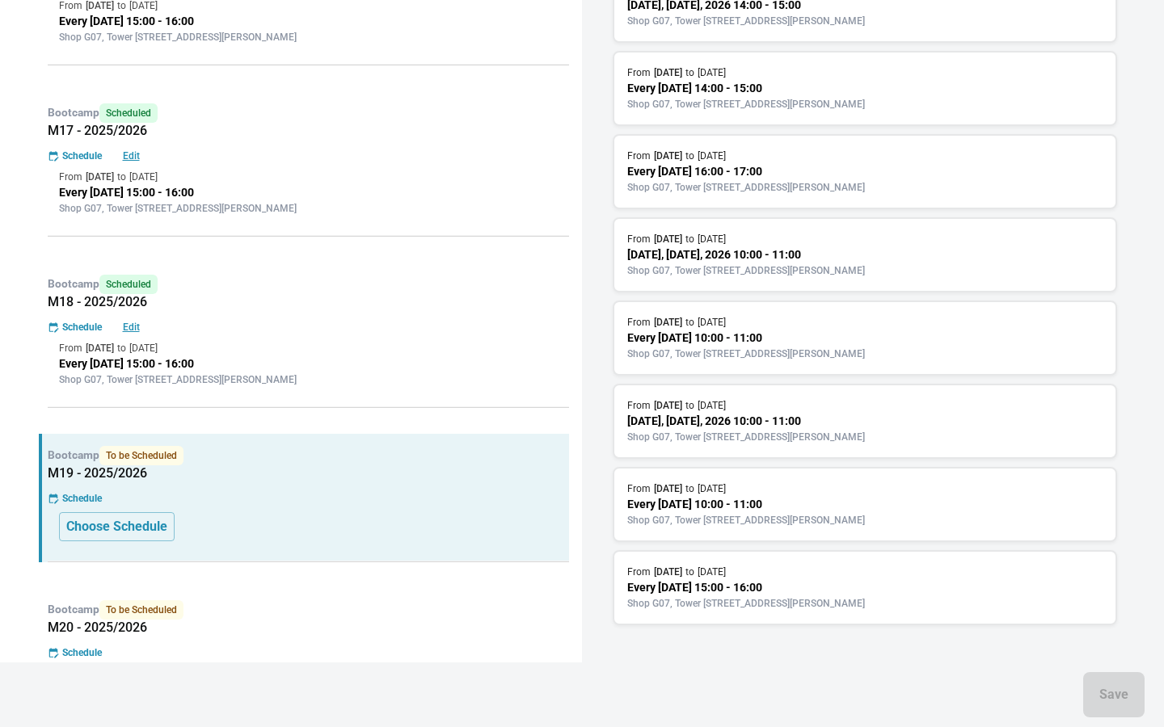
click at [759, 602] on p "Shop G07, Tower [STREET_ADDRESS][PERSON_NAME]" at bounding box center [864, 604] width 475 height 15
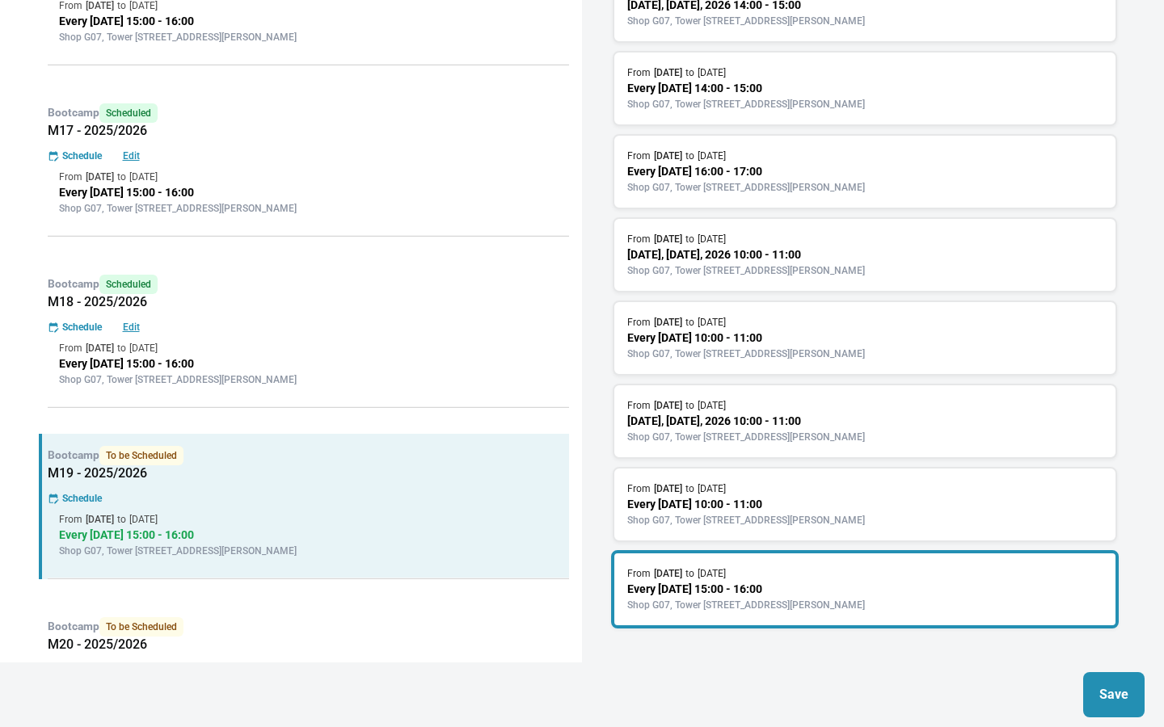
click at [1119, 695] on p "Save" at bounding box center [1113, 694] width 29 height 19
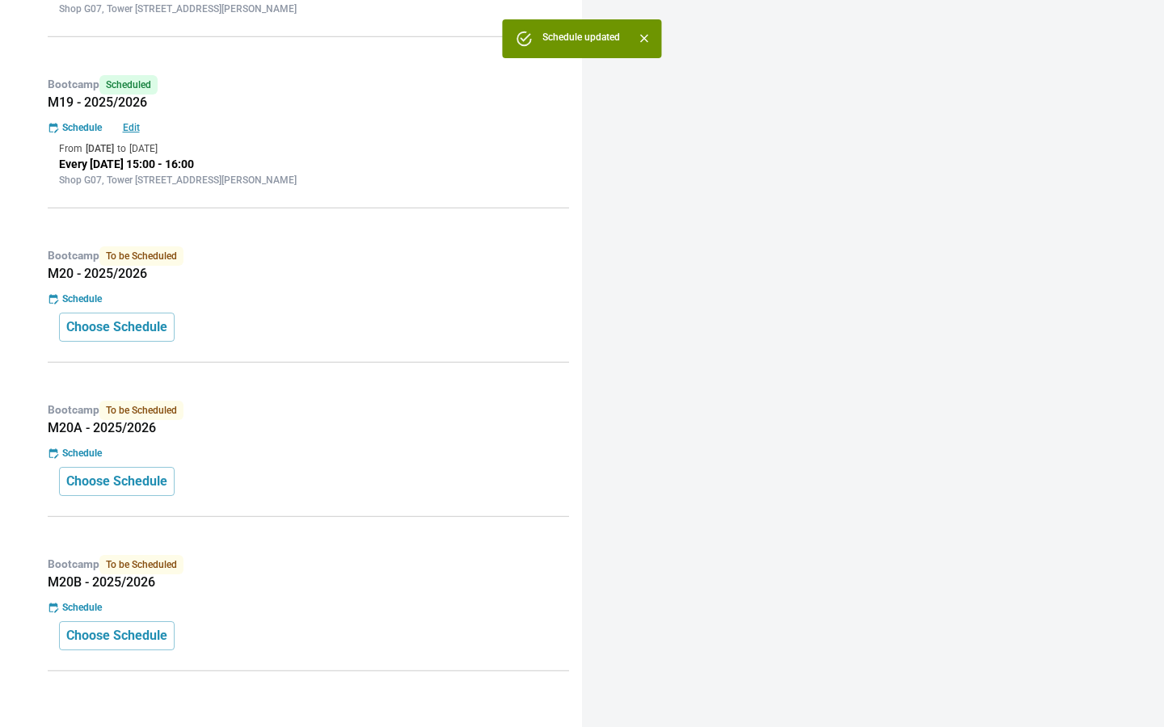
scroll to position [1717, 0]
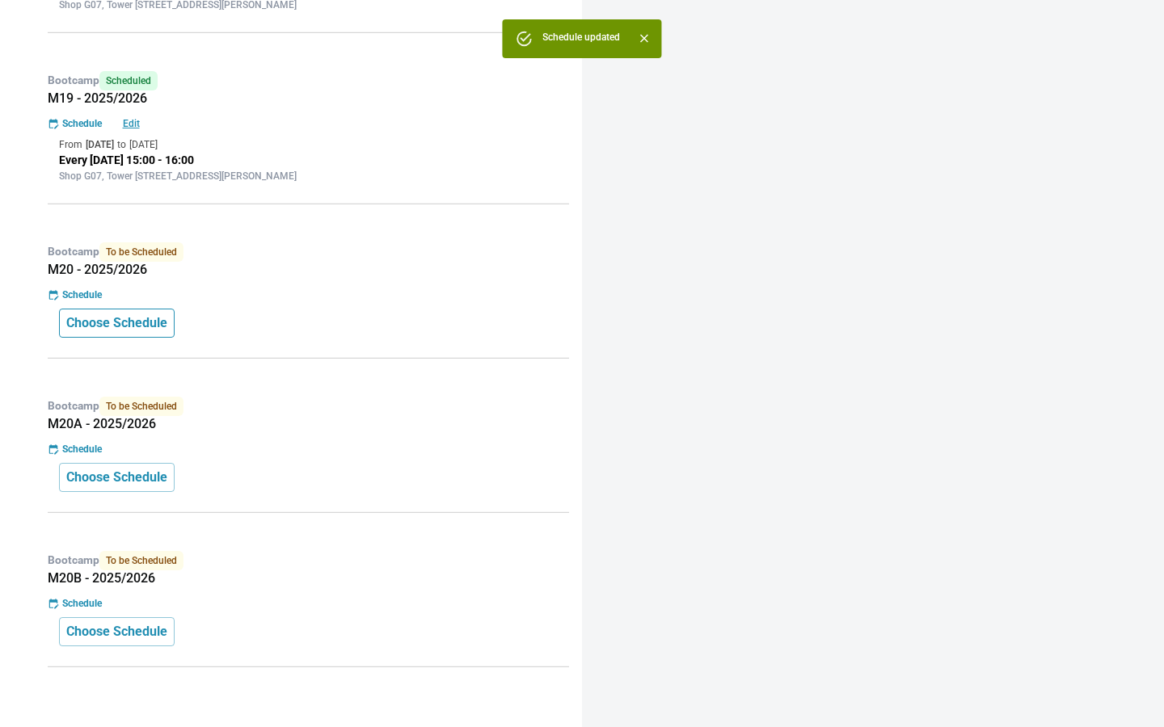
click at [139, 315] on p "Choose Schedule" at bounding box center [116, 323] width 101 height 19
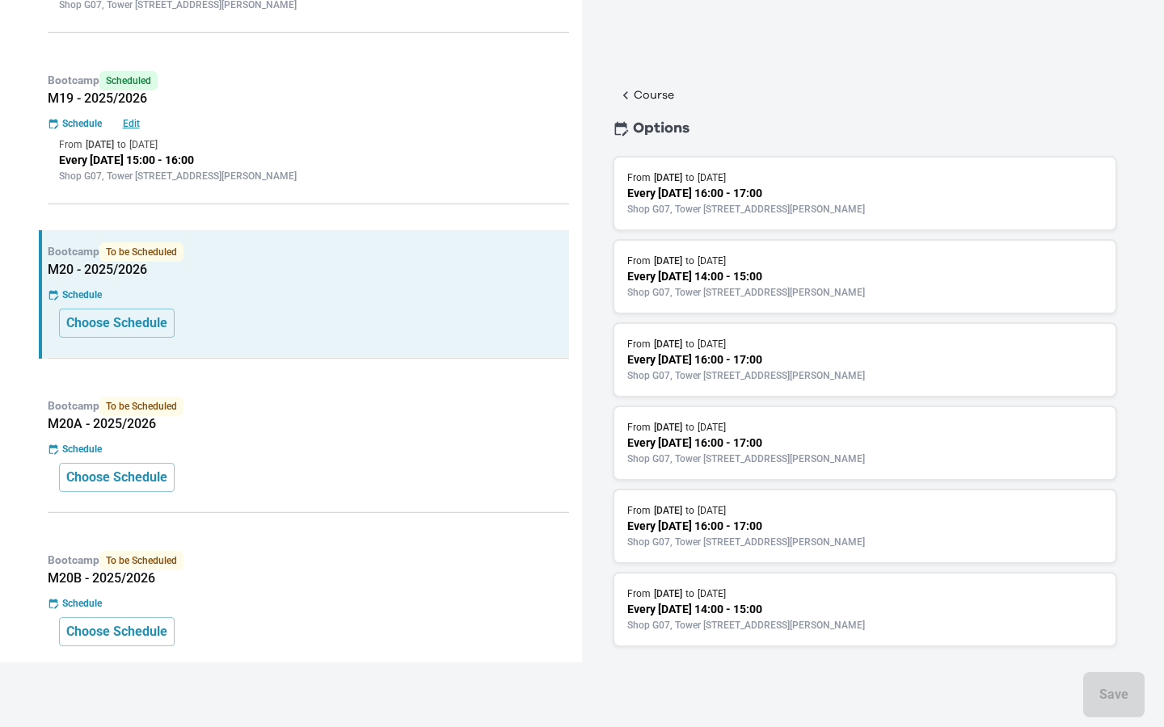
scroll to position [22, 0]
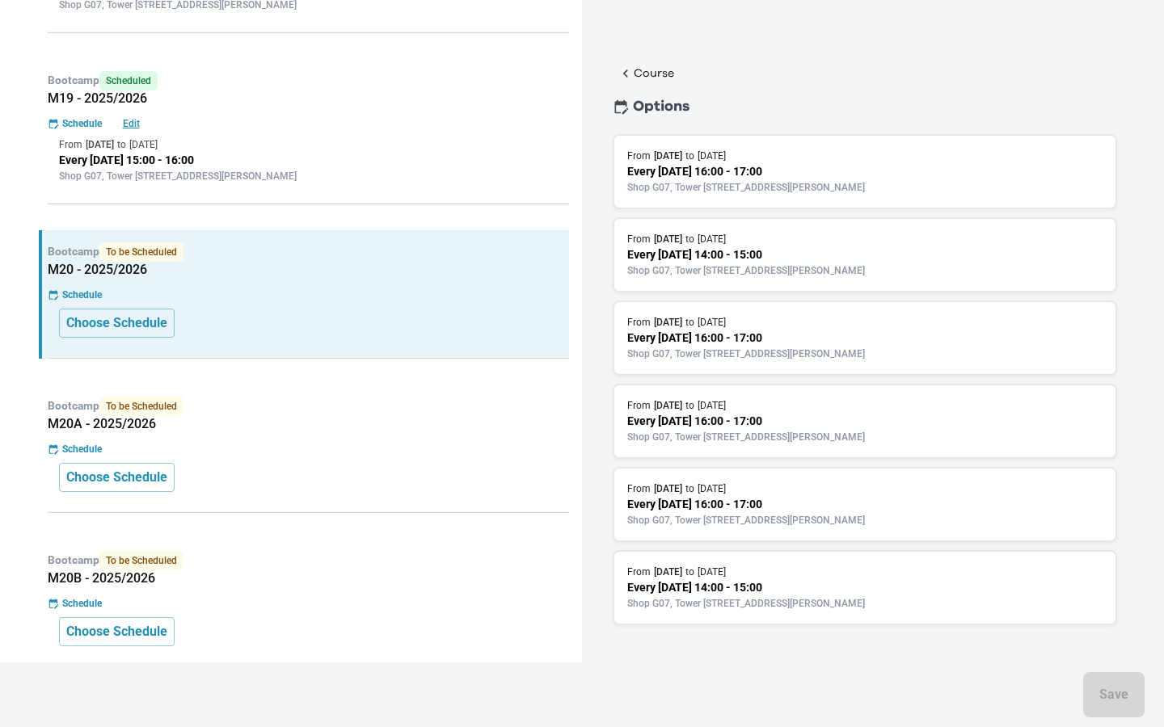
click at [354, 183] on div "Bootcamp Scheduled M19 - 2025/2026 Schedule Edit From [DATE] to [DATE] Every [D…" at bounding box center [304, 131] width 530 height 145
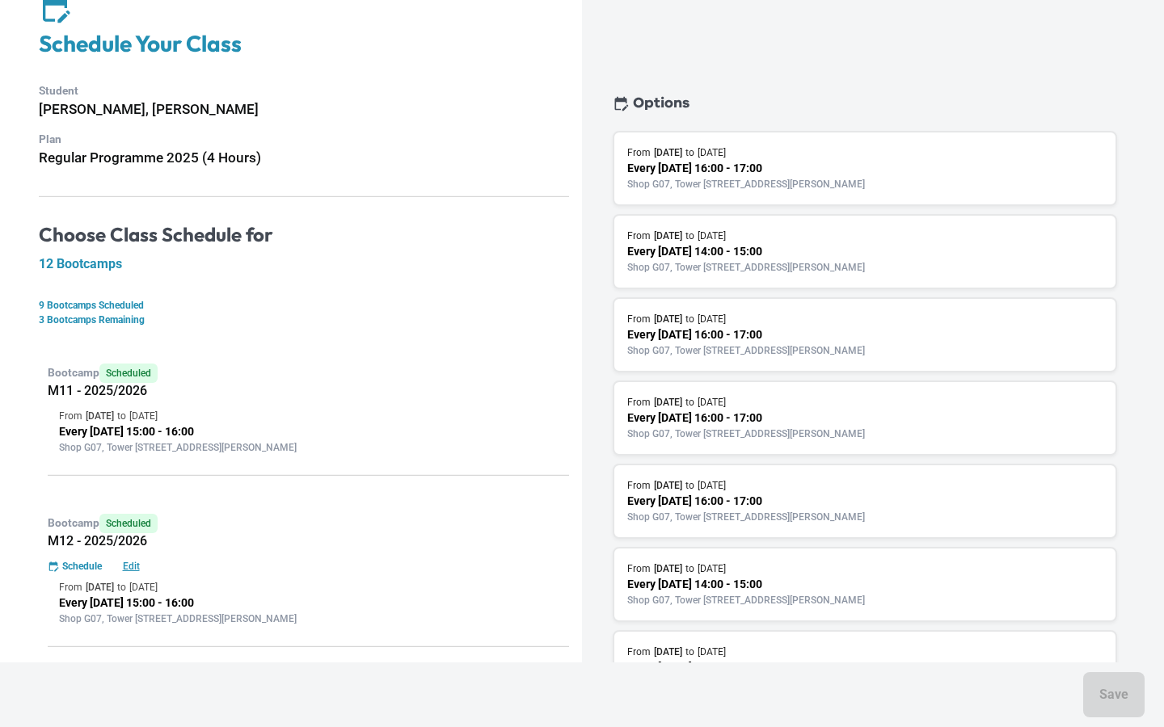
scroll to position [0, 0]
